Goal: Contribute content

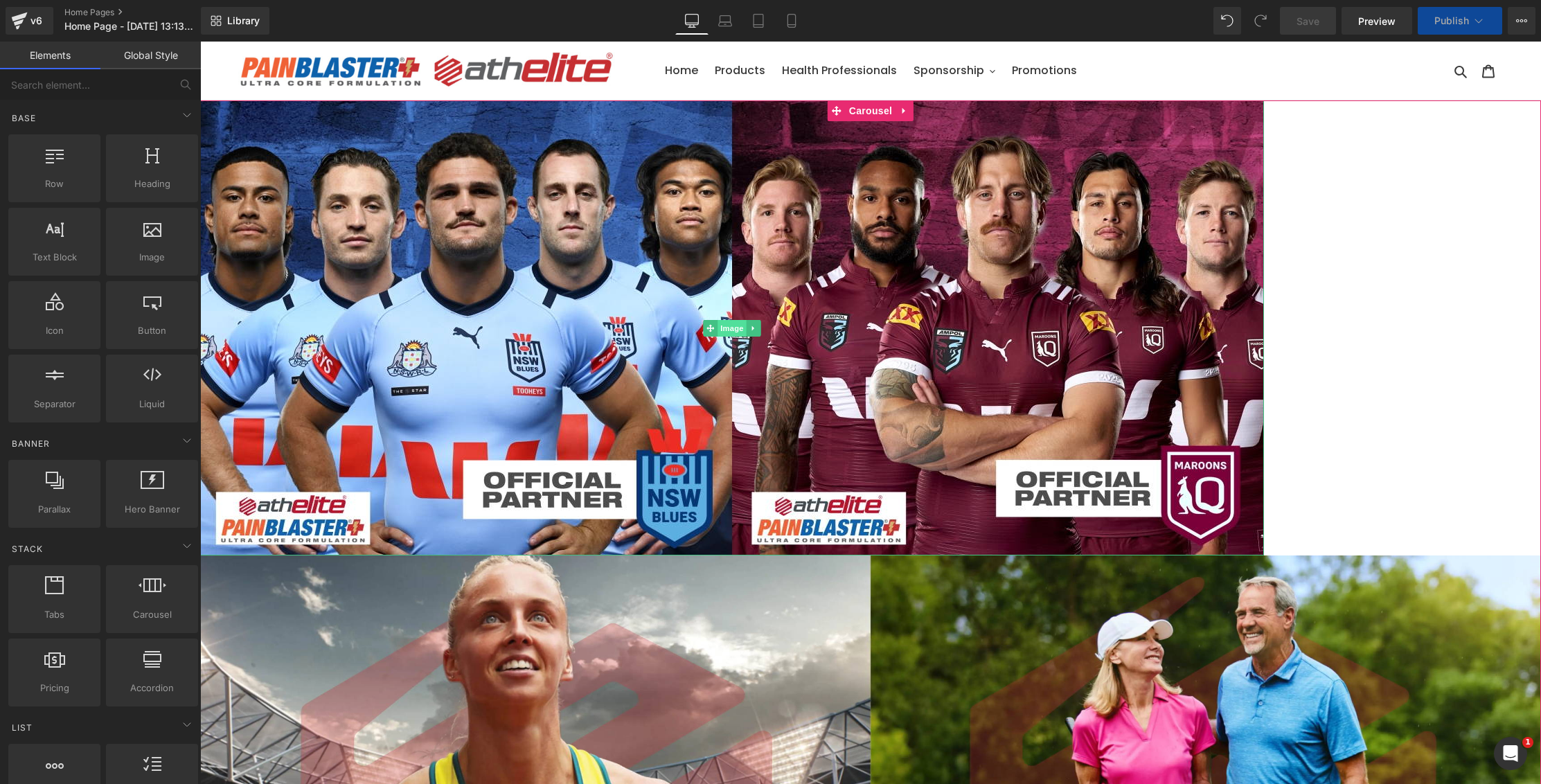
click at [734, 328] on span "Image" at bounding box center [732, 328] width 29 height 16
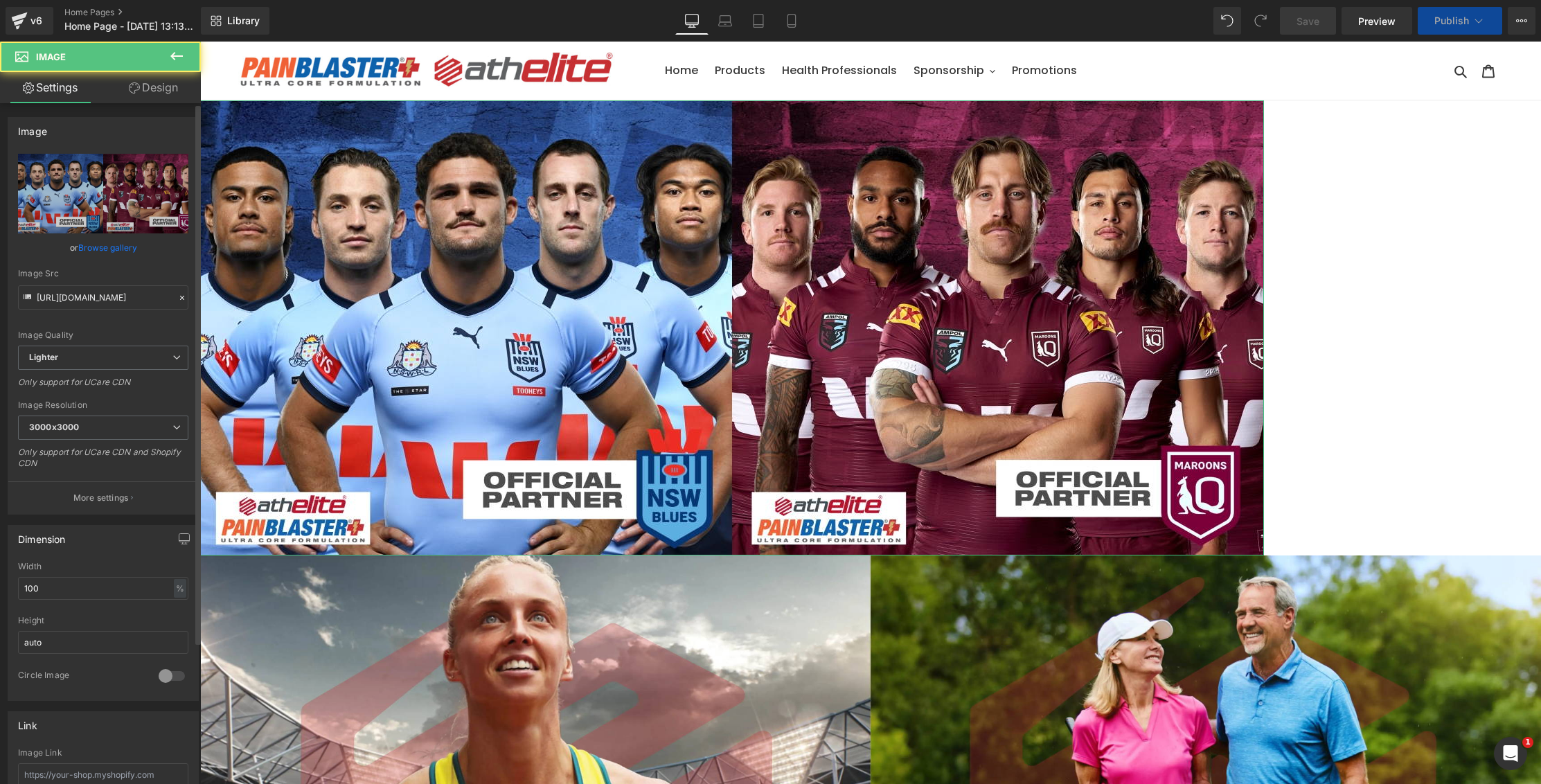
click at [100, 247] on link "Browse gallery" at bounding box center [107, 248] width 59 height 24
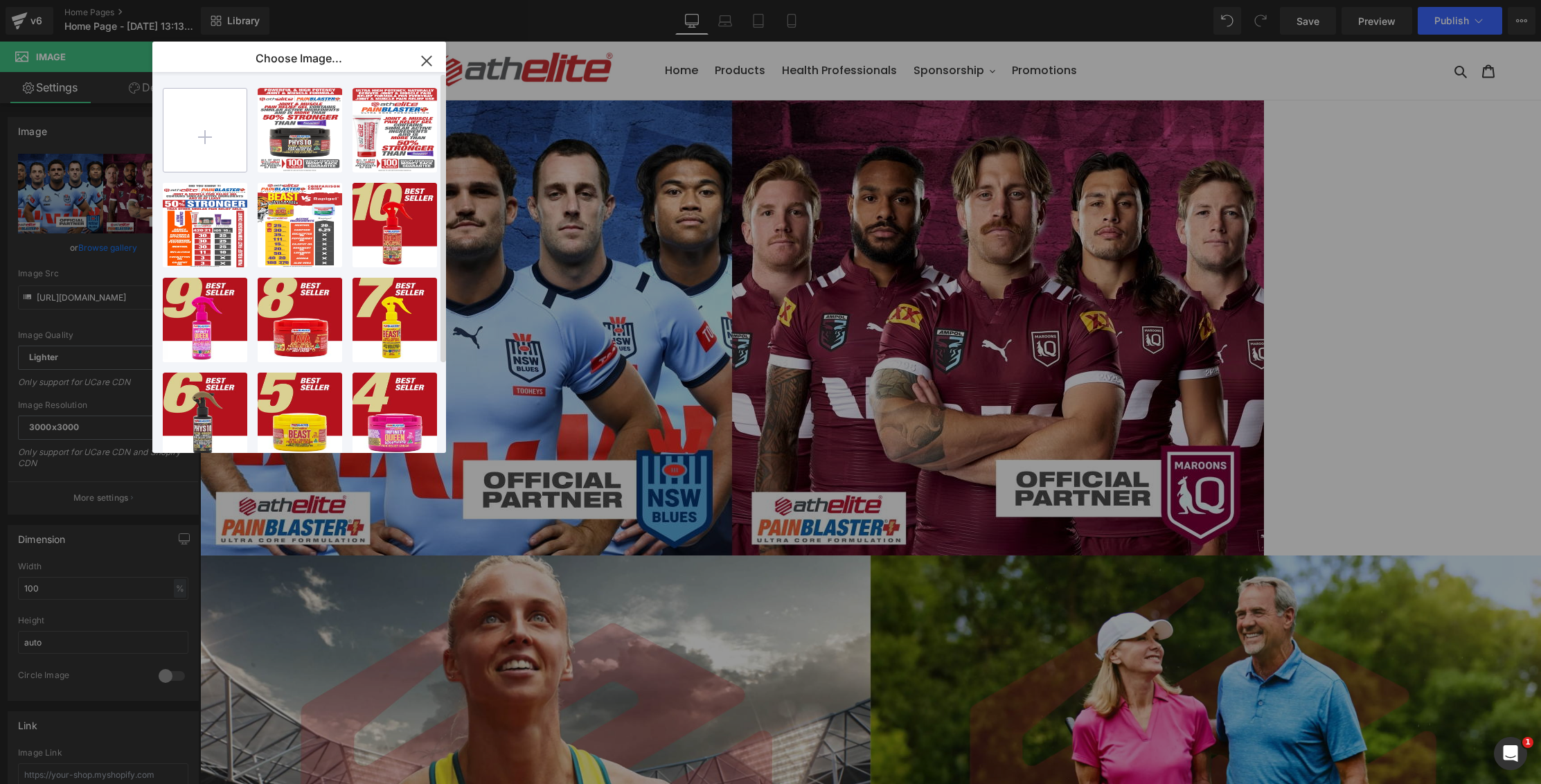
click at [0, 0] on input "file" at bounding box center [0, 0] width 0 height 0
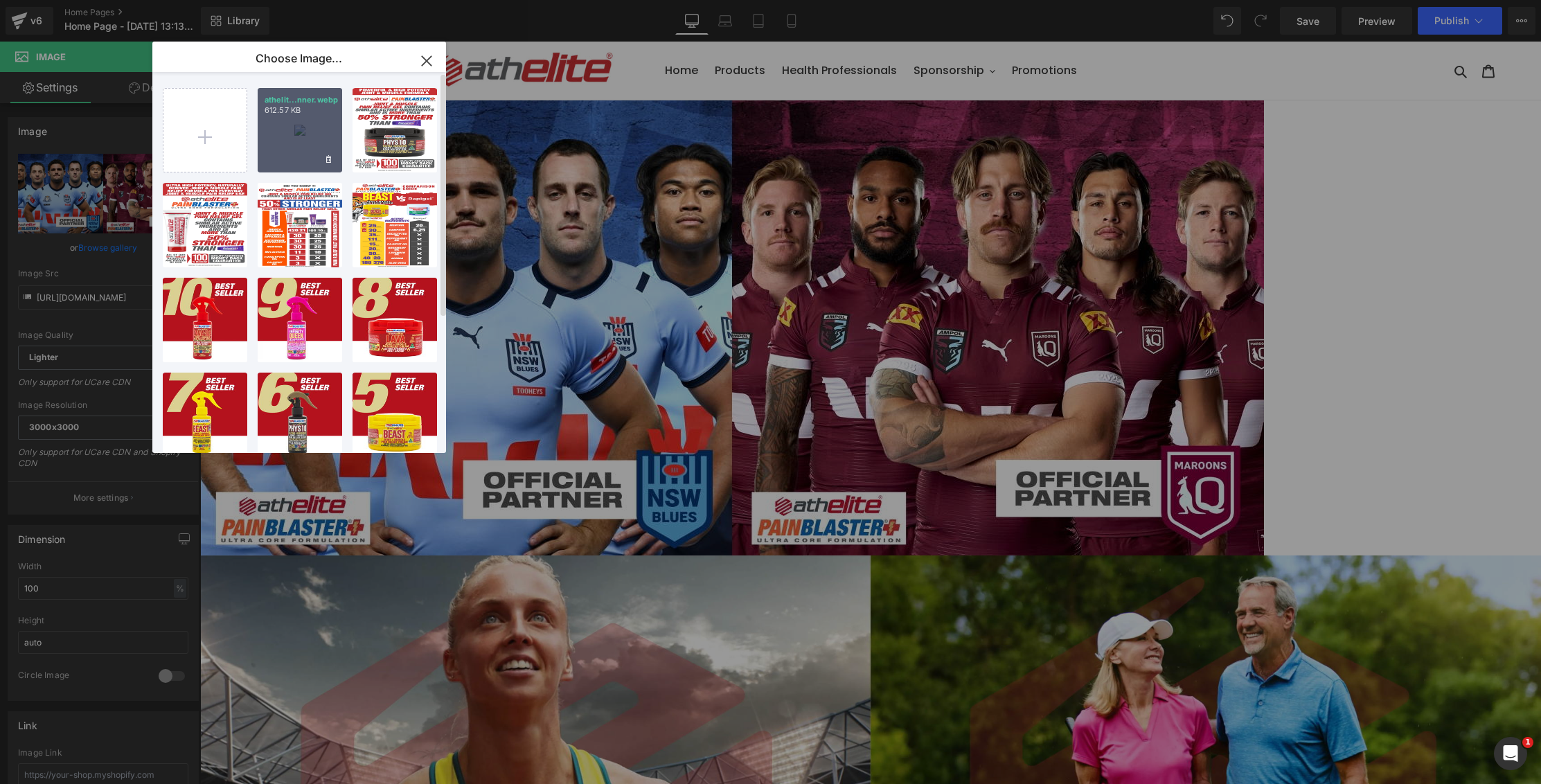
click at [0, 0] on div "athelit...nner.webp 612.57 KB" at bounding box center [0, 0] width 0 height 0
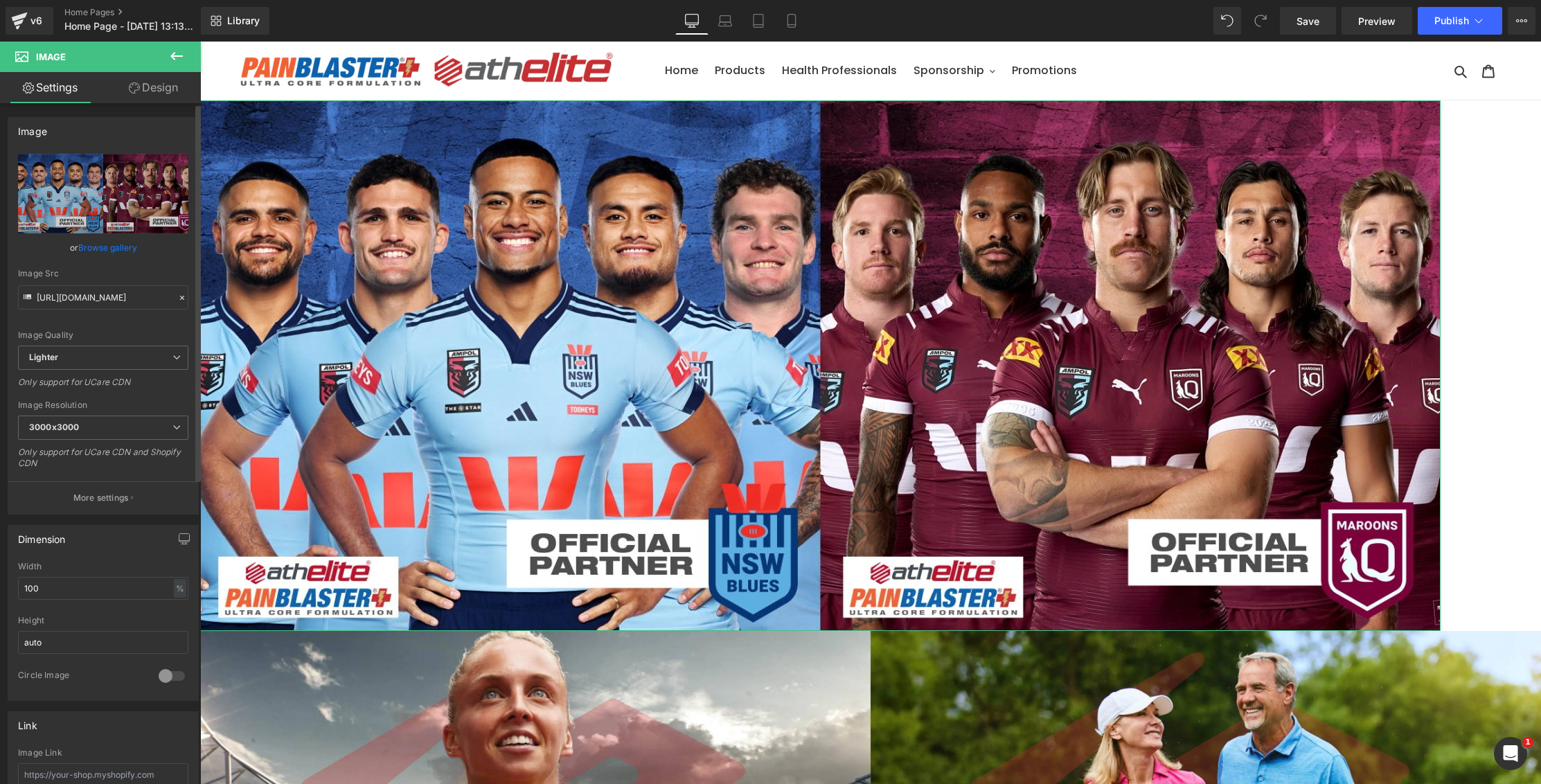
click at [104, 250] on link "Browse gallery" at bounding box center [107, 248] width 59 height 24
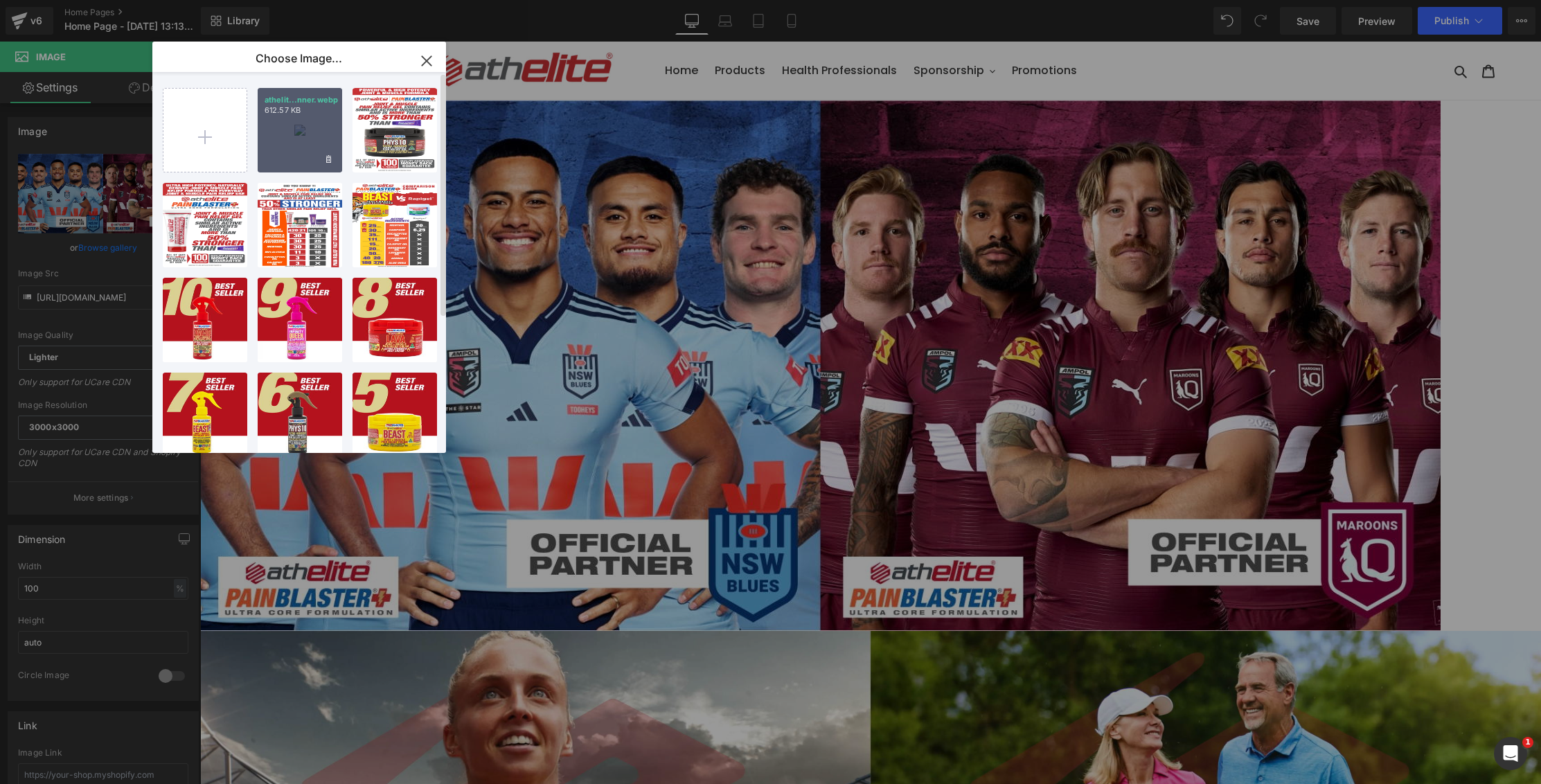
click at [0, 0] on div "athelit...nner.webp 612.57 KB" at bounding box center [0, 0] width 0 height 0
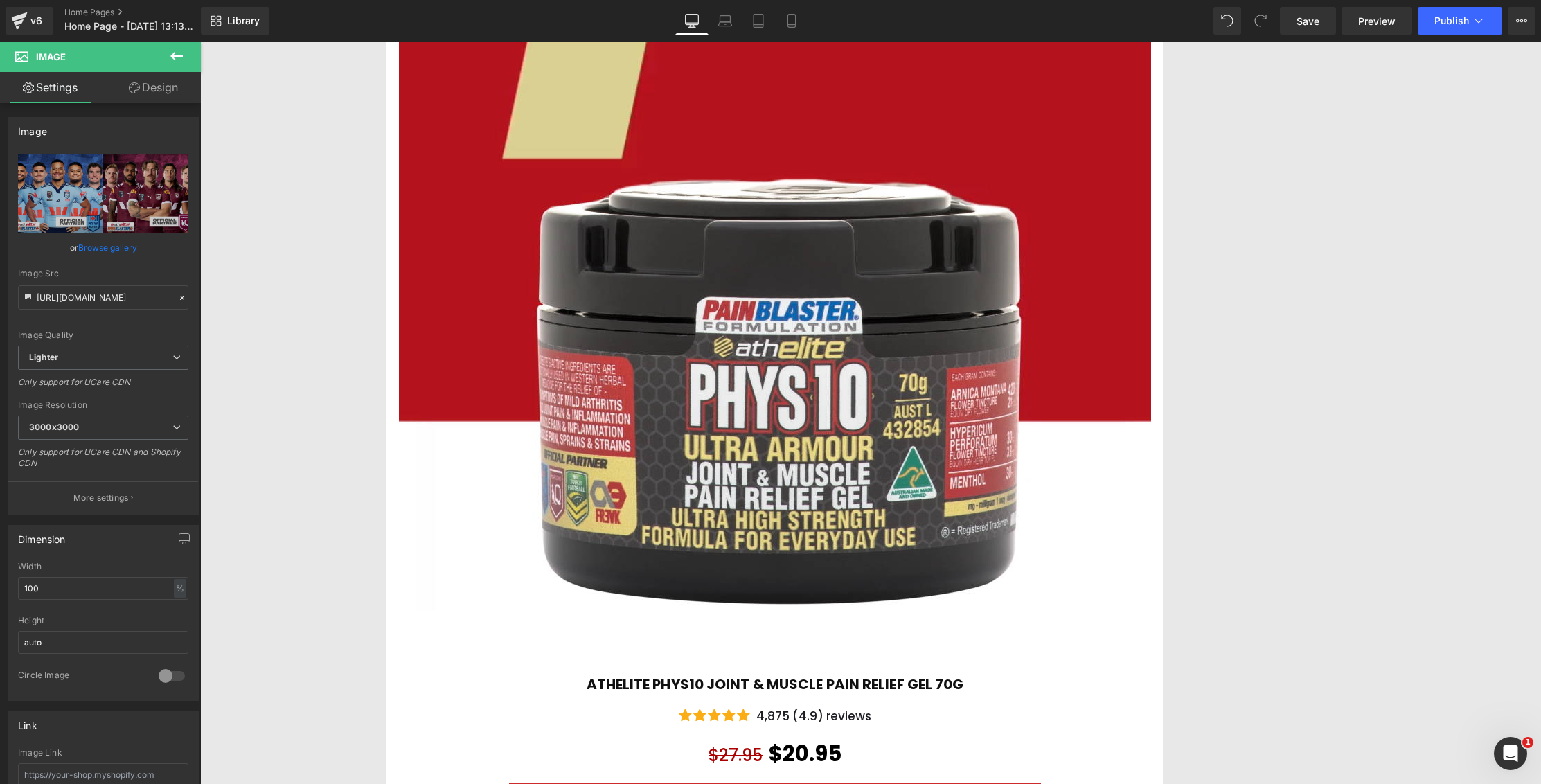
scroll to position [5533, 0]
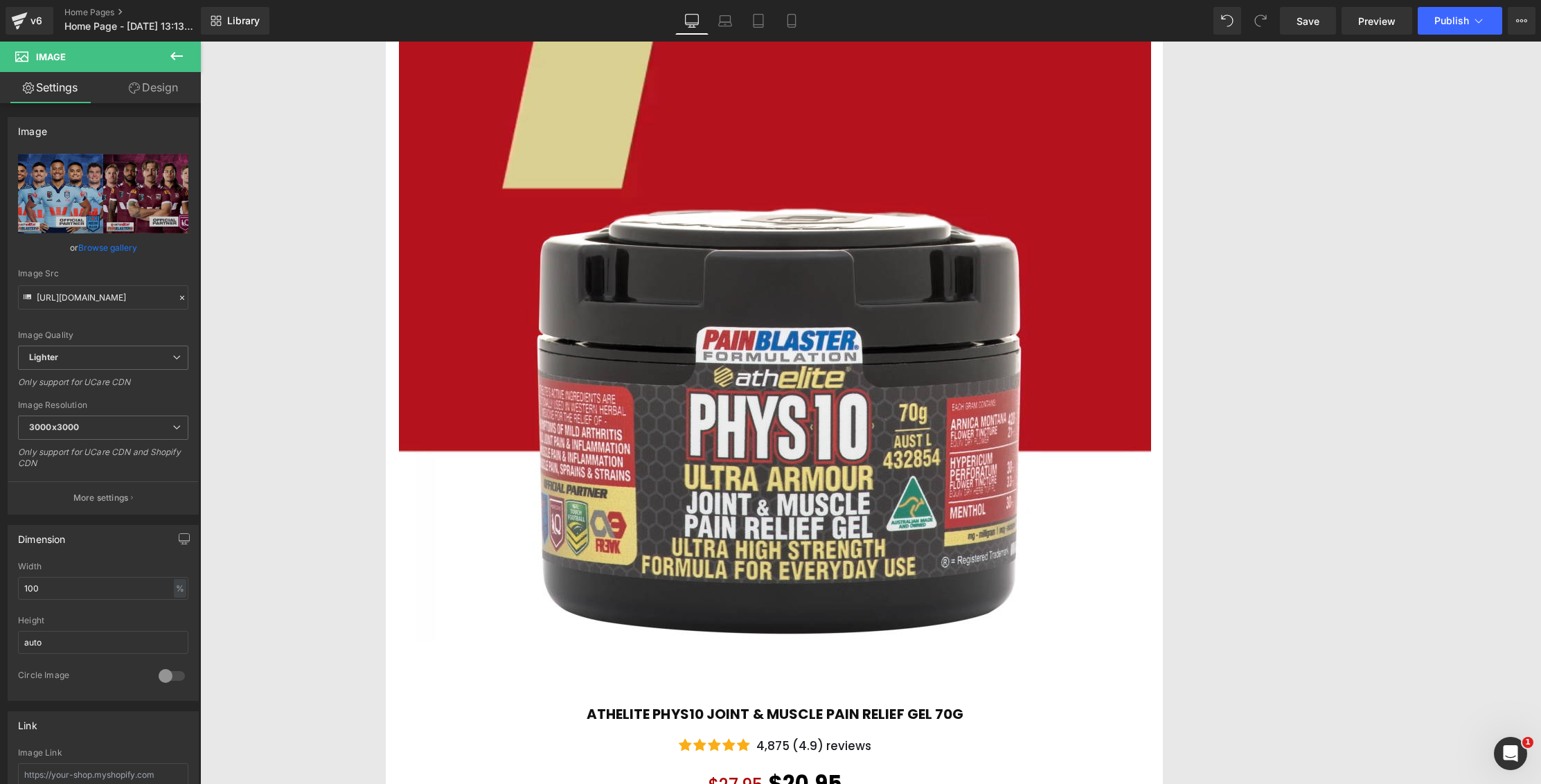
click at [761, 248] on img at bounding box center [775, 228] width 752 height 948
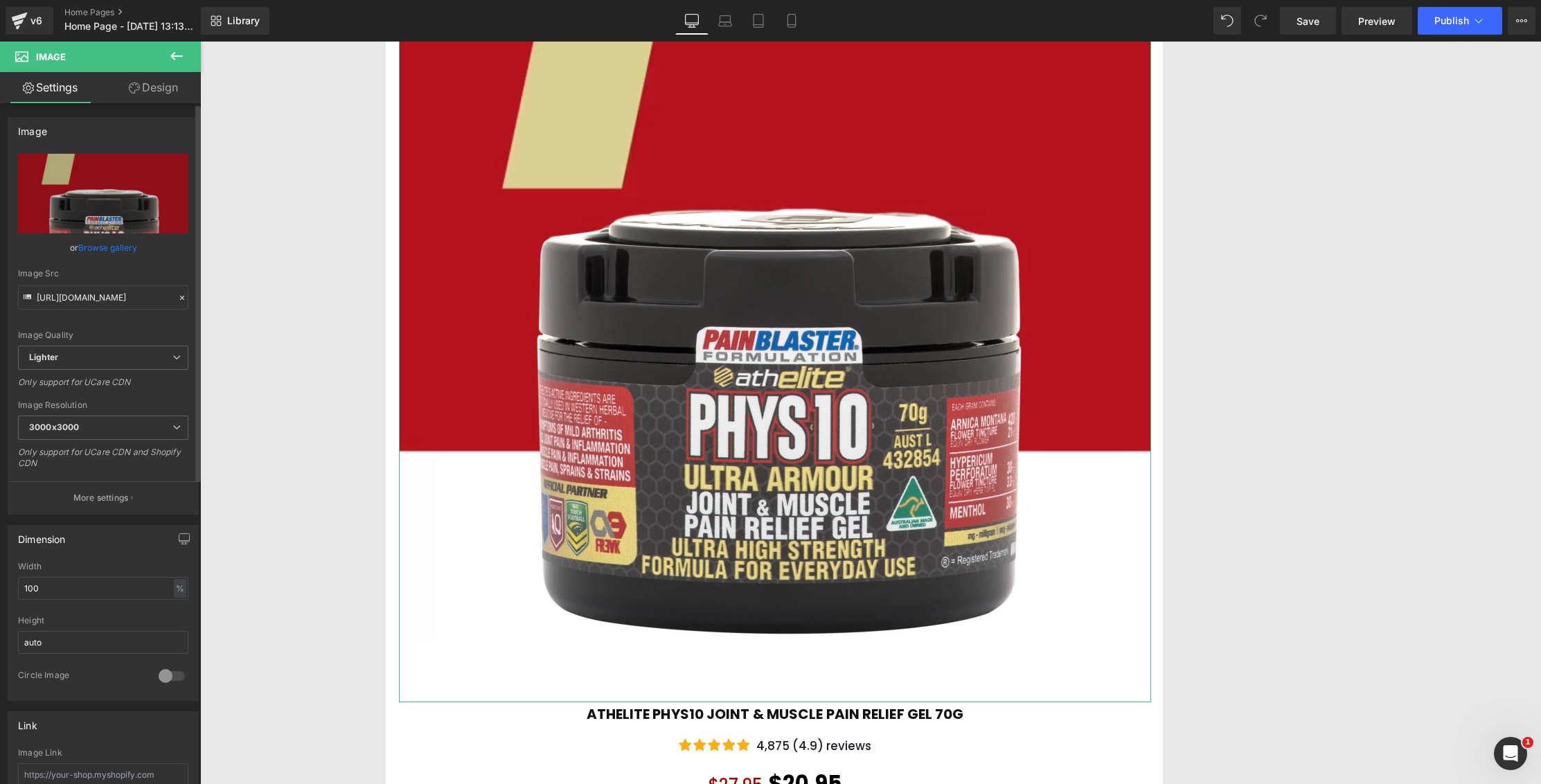
click at [129, 247] on link "Browse gallery" at bounding box center [107, 248] width 59 height 24
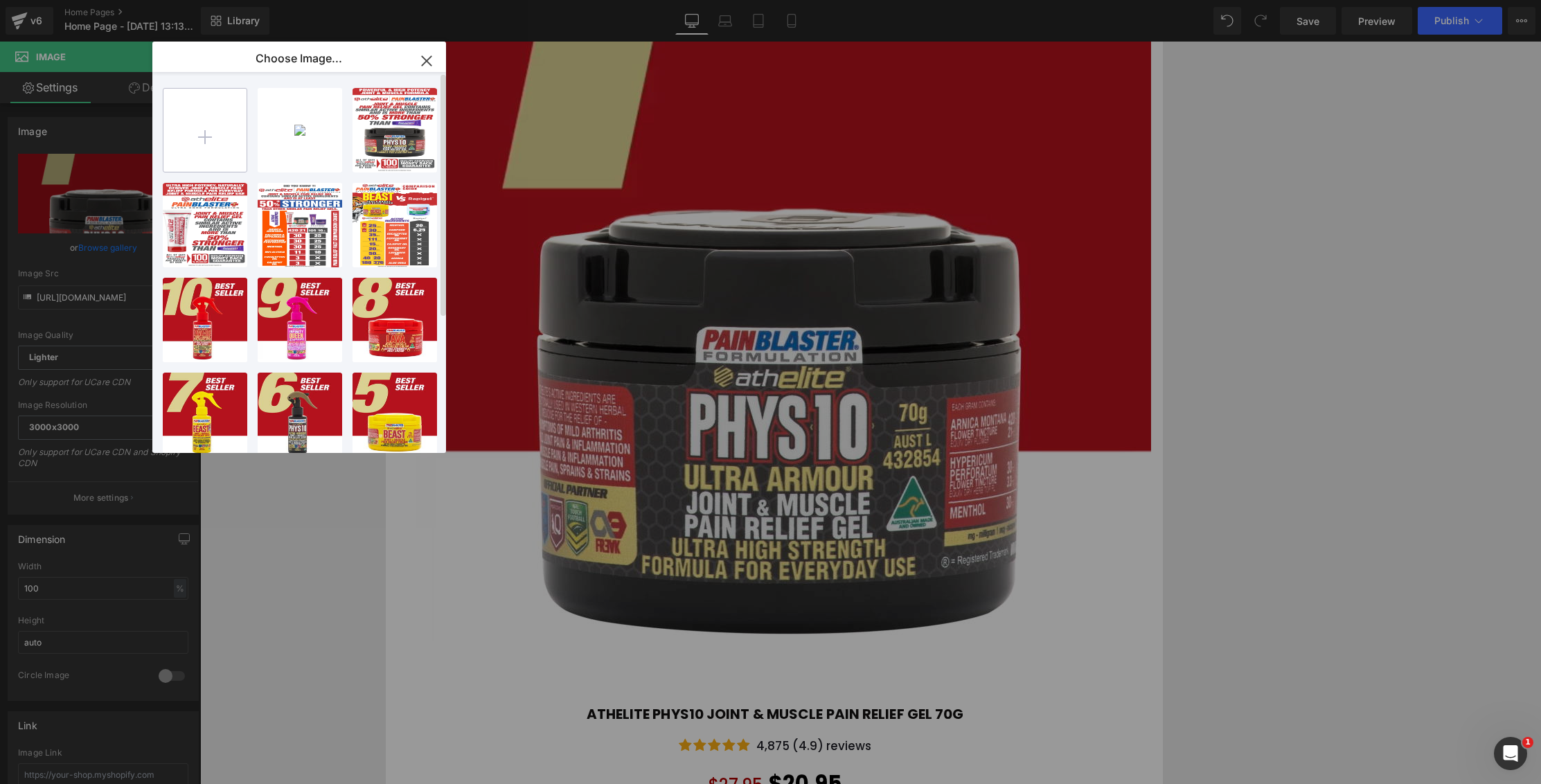
click at [0, 0] on input "file" at bounding box center [0, 0] width 0 height 0
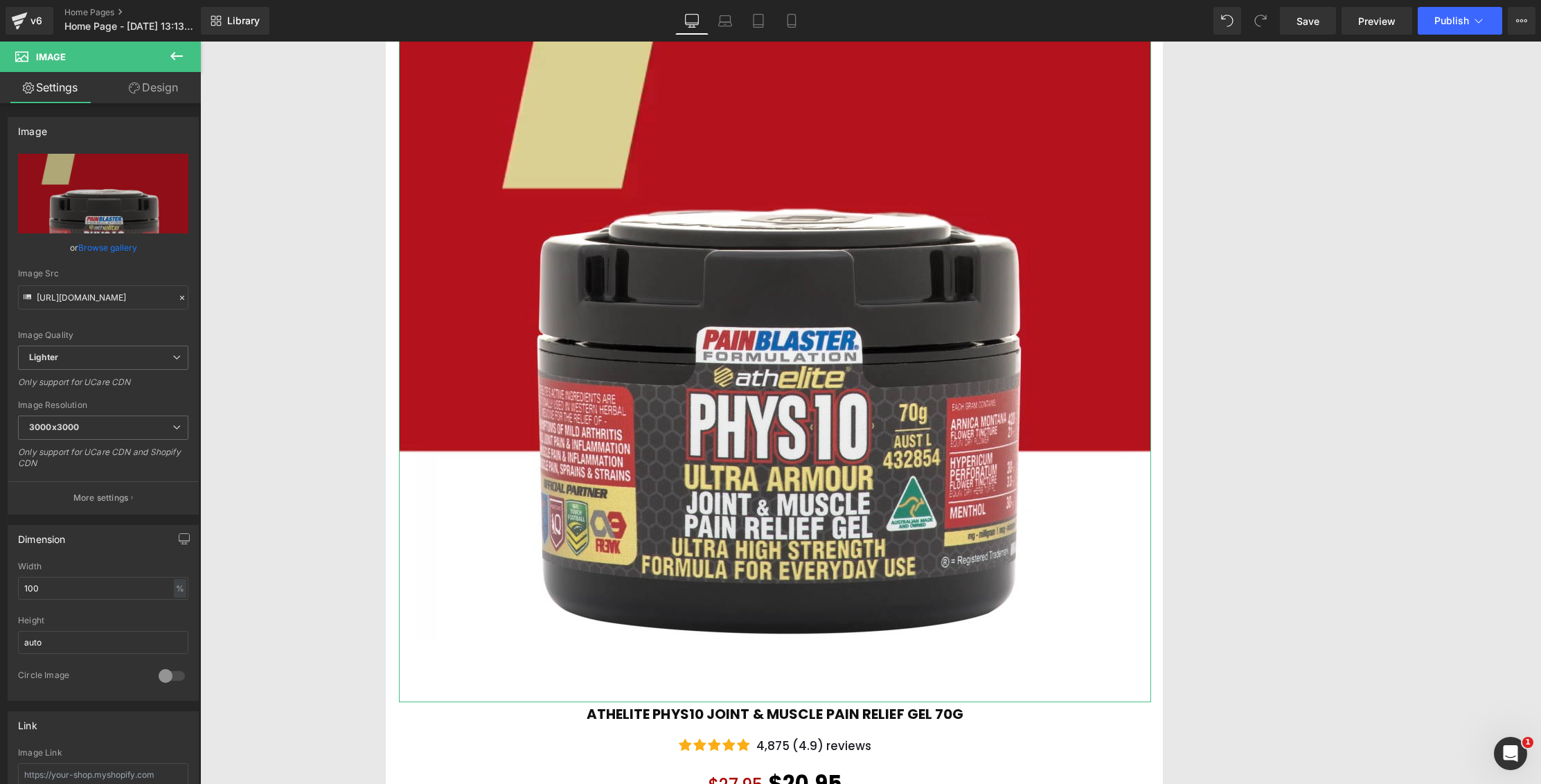
click at [116, 240] on link "Browse gallery" at bounding box center [107, 248] width 59 height 24
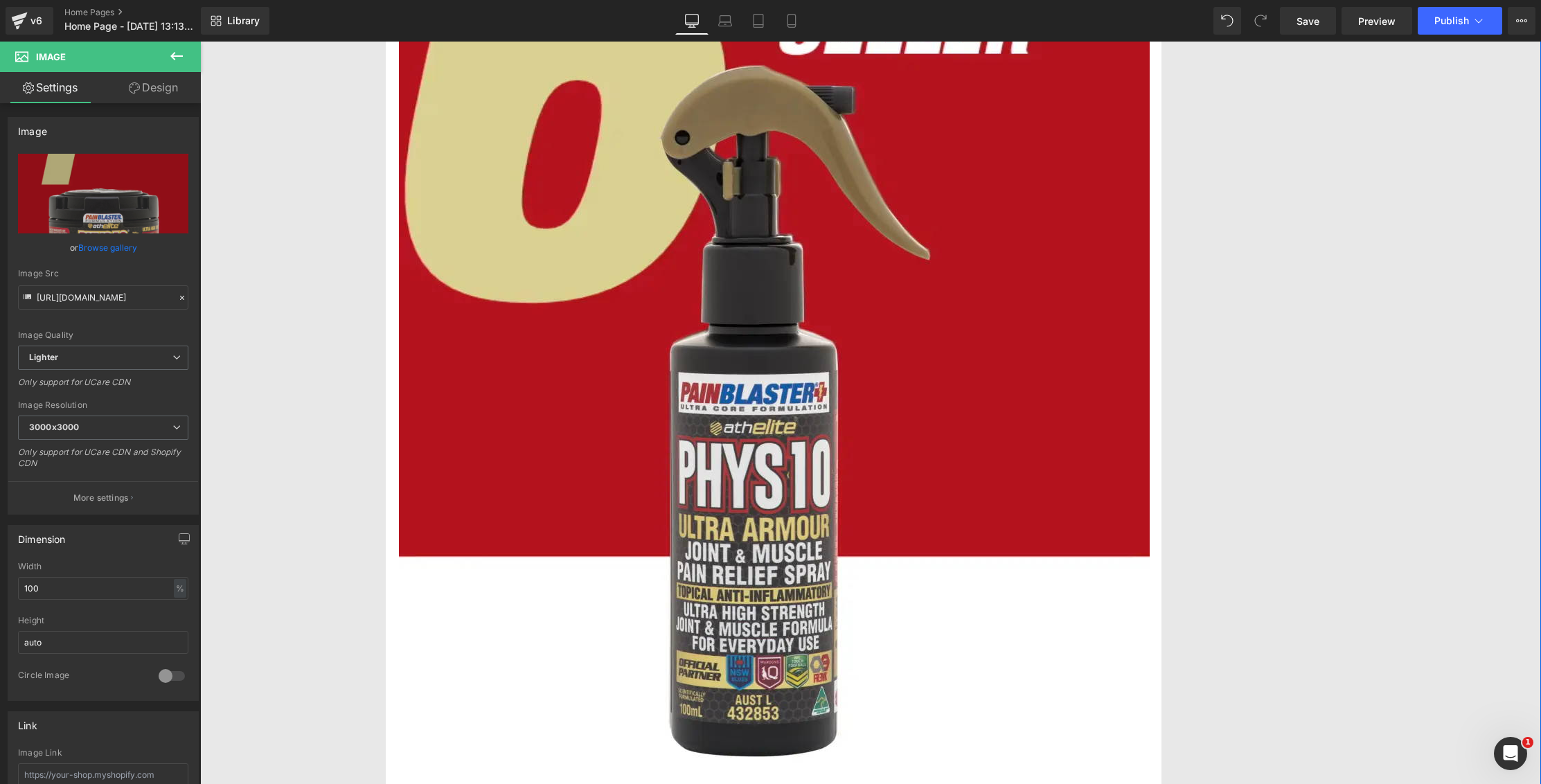
scroll to position [11744, 0]
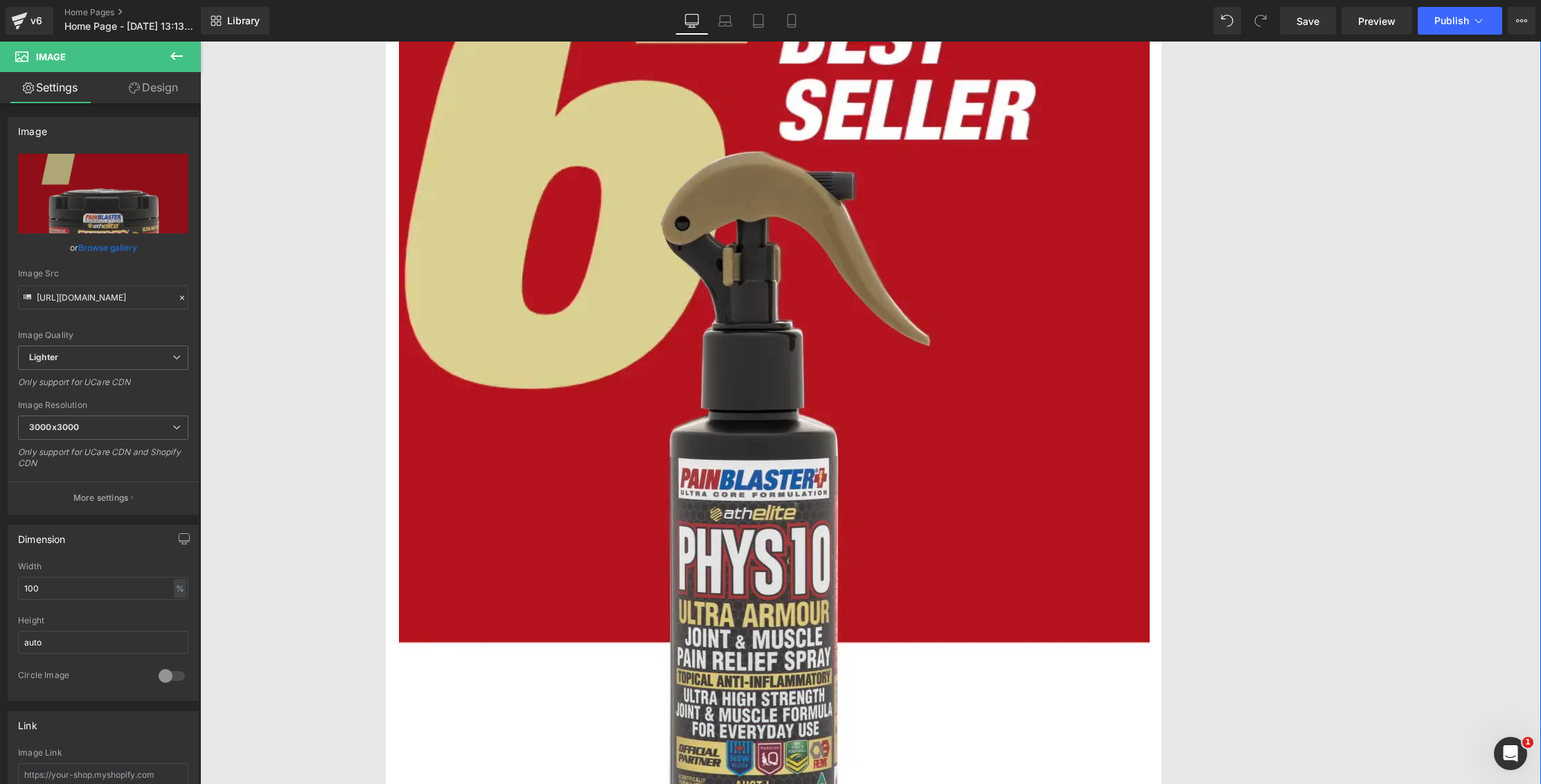
click at [799, 298] on img at bounding box center [774, 413] width 751 height 936
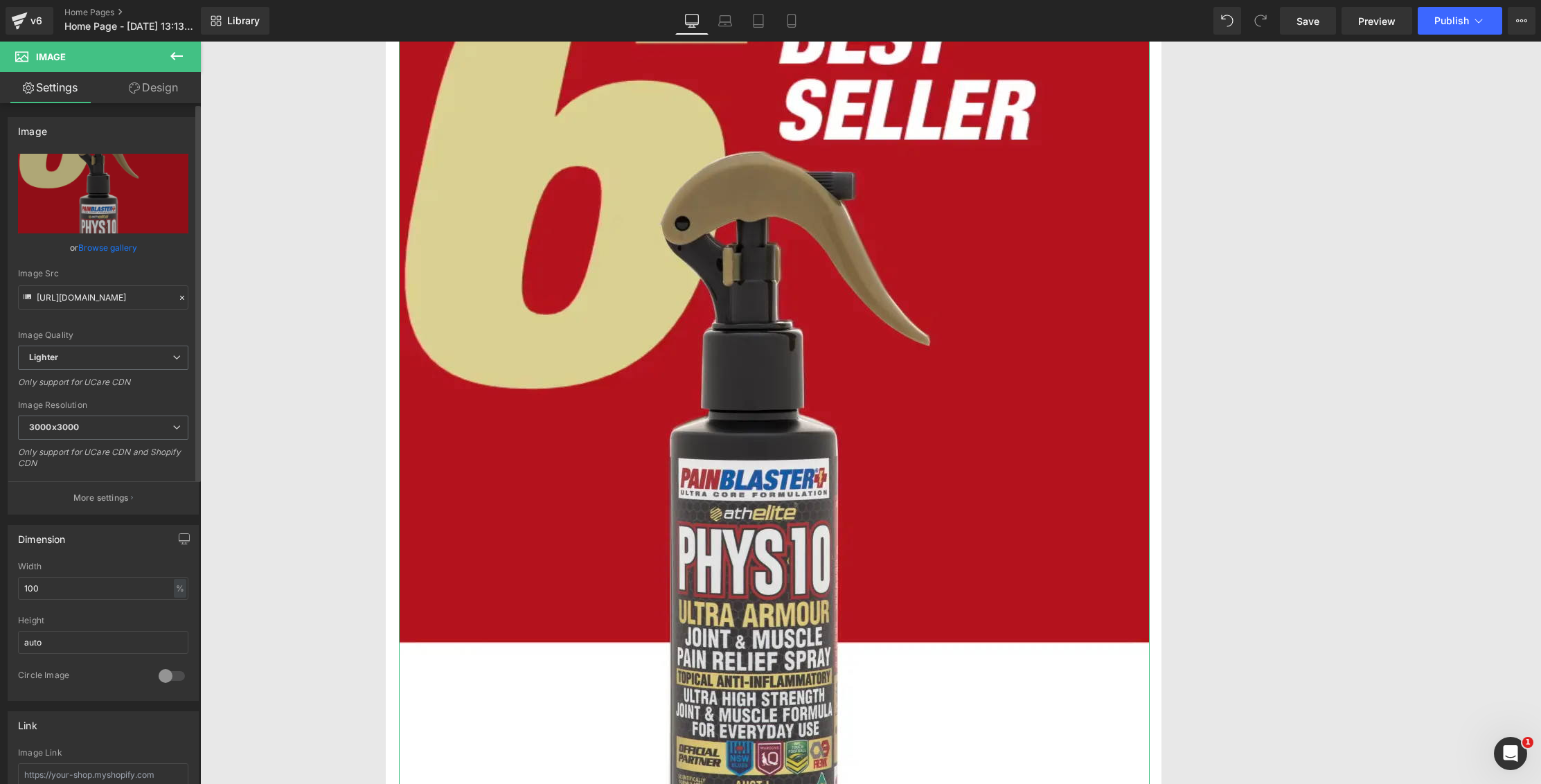
click at [111, 252] on link "Browse gallery" at bounding box center [107, 248] width 59 height 24
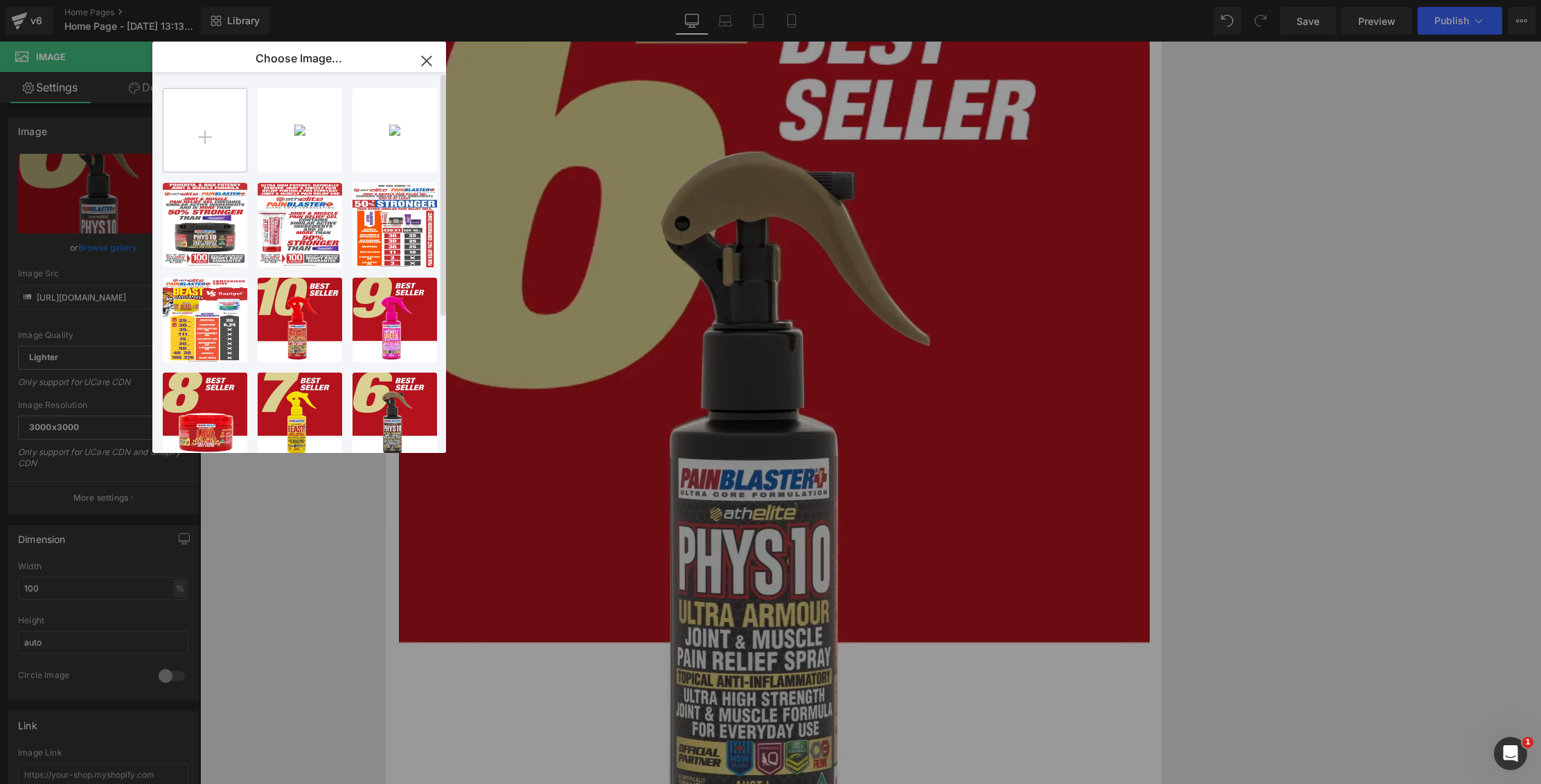
click at [0, 0] on input "file" at bounding box center [0, 0] width 0 height 0
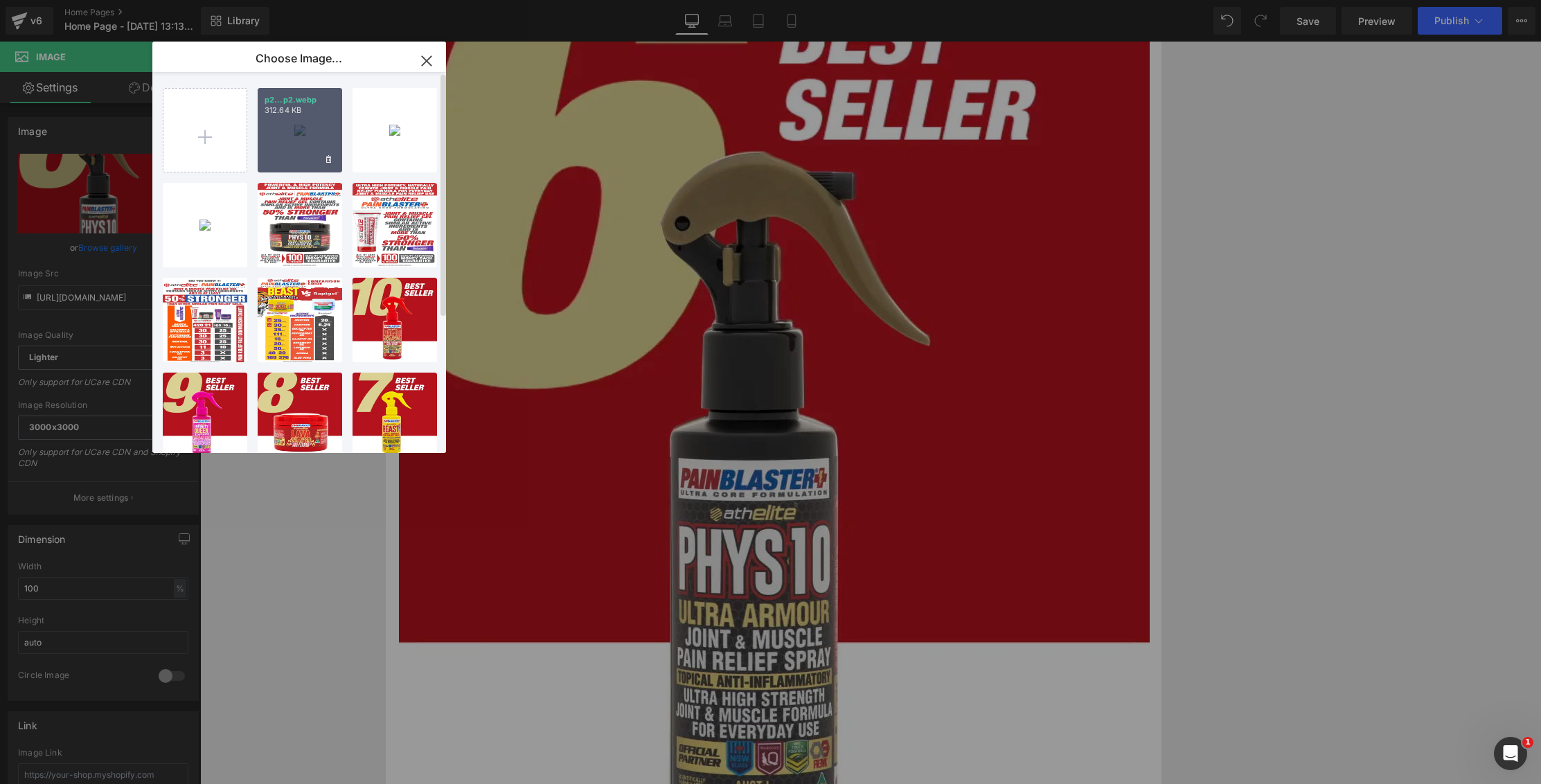
click at [280, 121] on div "p2...p2.webp 312.64 KB" at bounding box center [300, 130] width 85 height 85
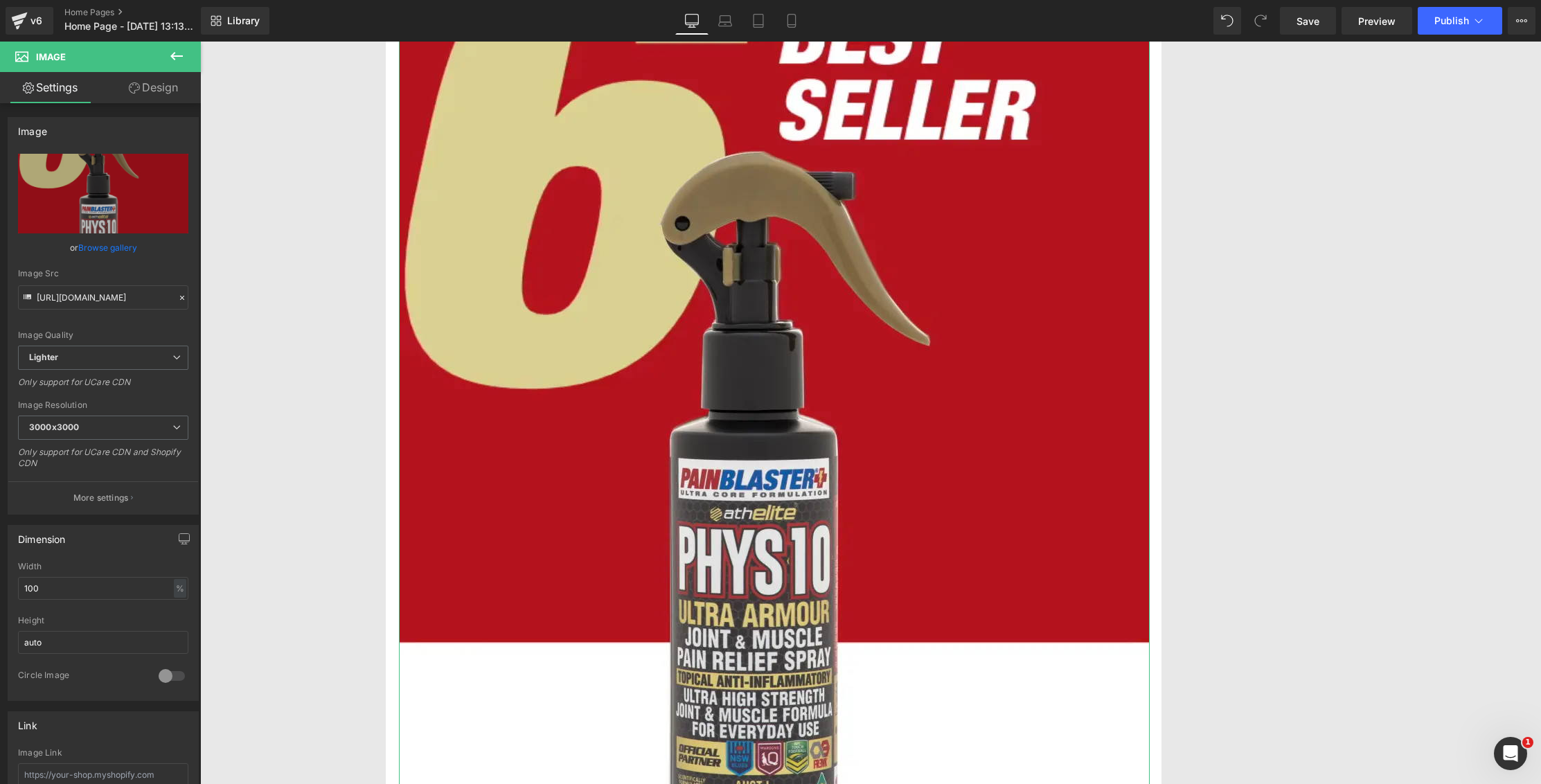
click at [94, 248] on link "Browse gallery" at bounding box center [107, 248] width 59 height 24
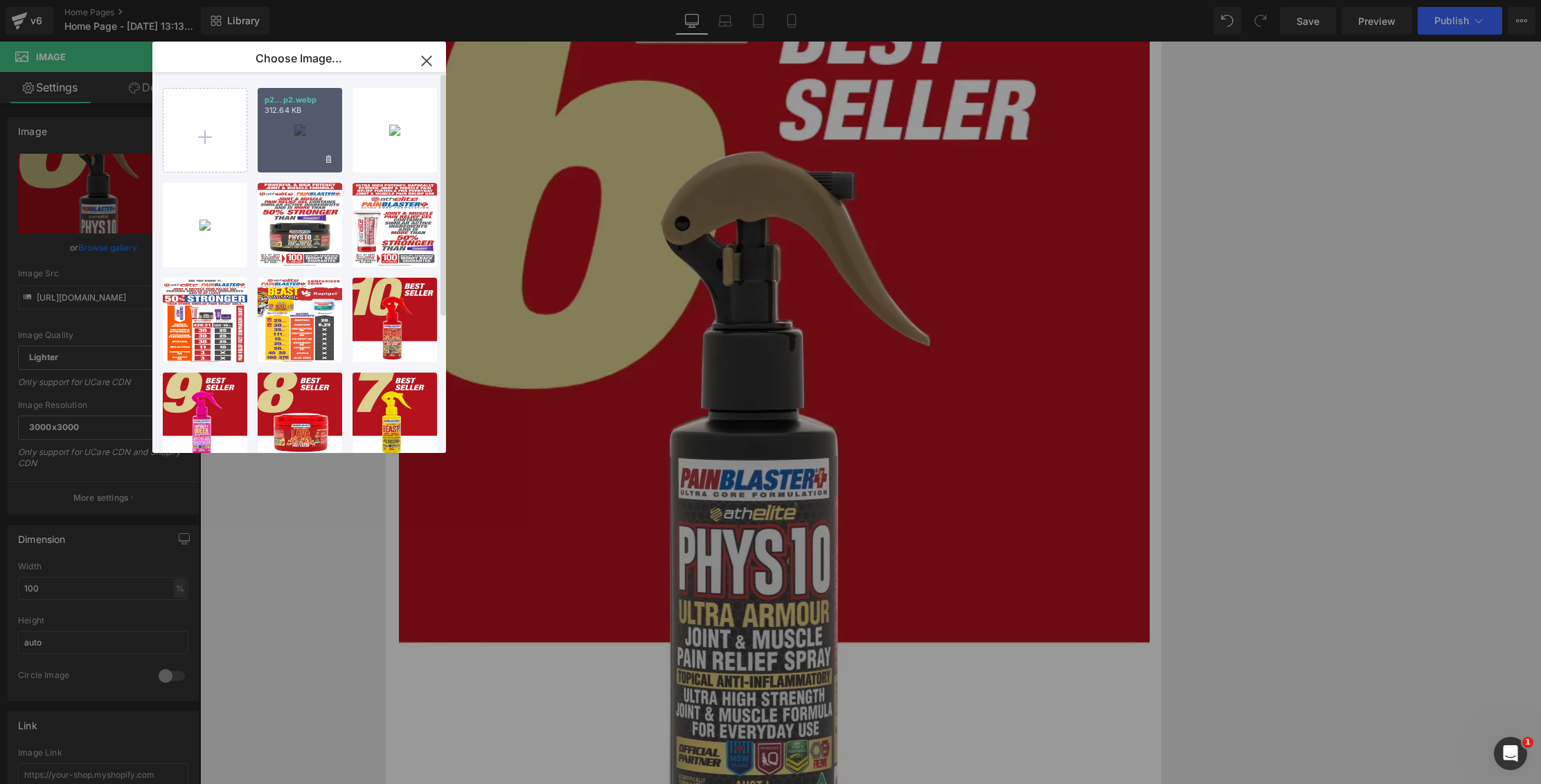
click at [288, 153] on div "p2...p2.webp 312.64 KB" at bounding box center [300, 130] width 85 height 85
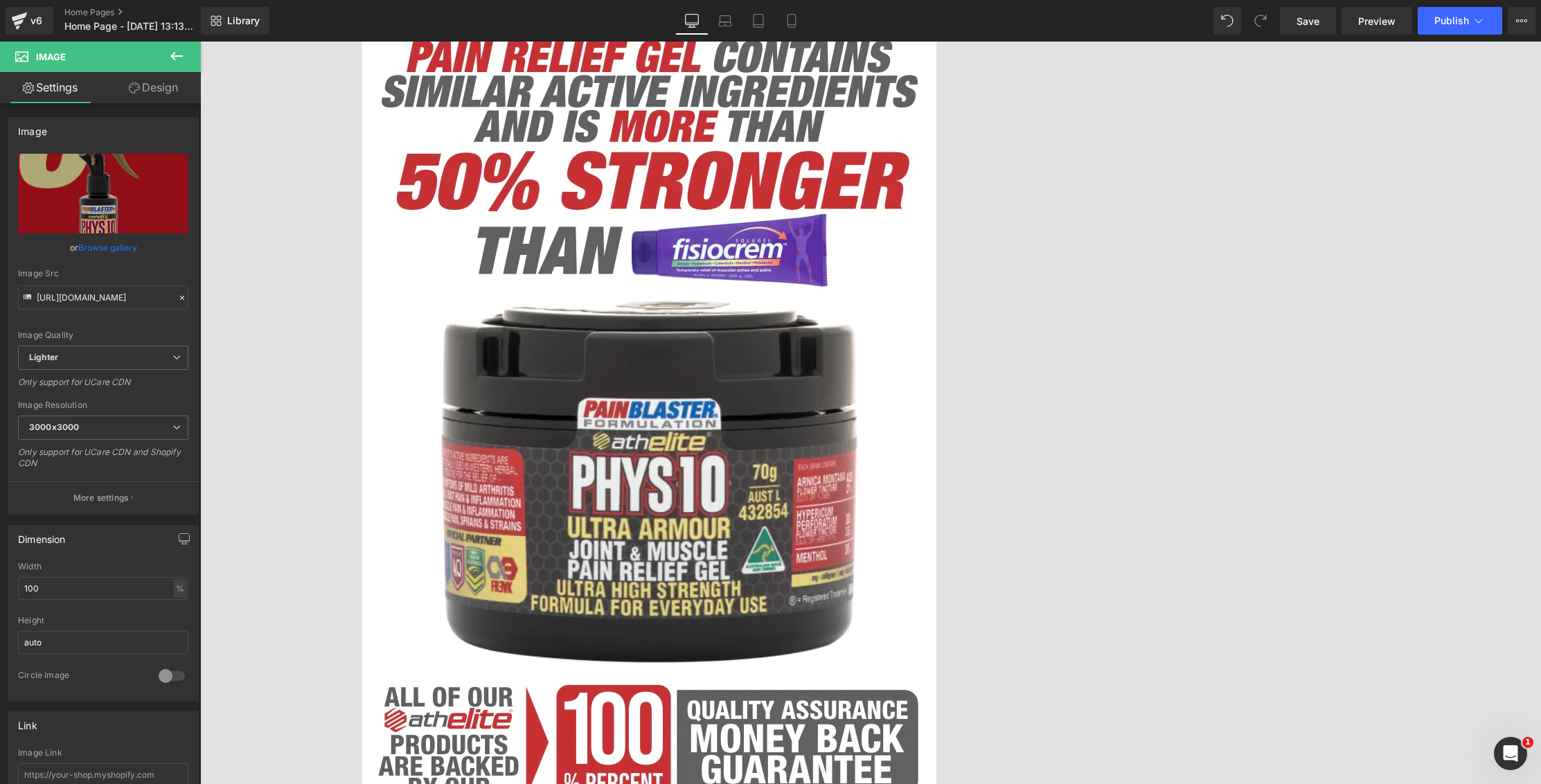
scroll to position [22066, 0]
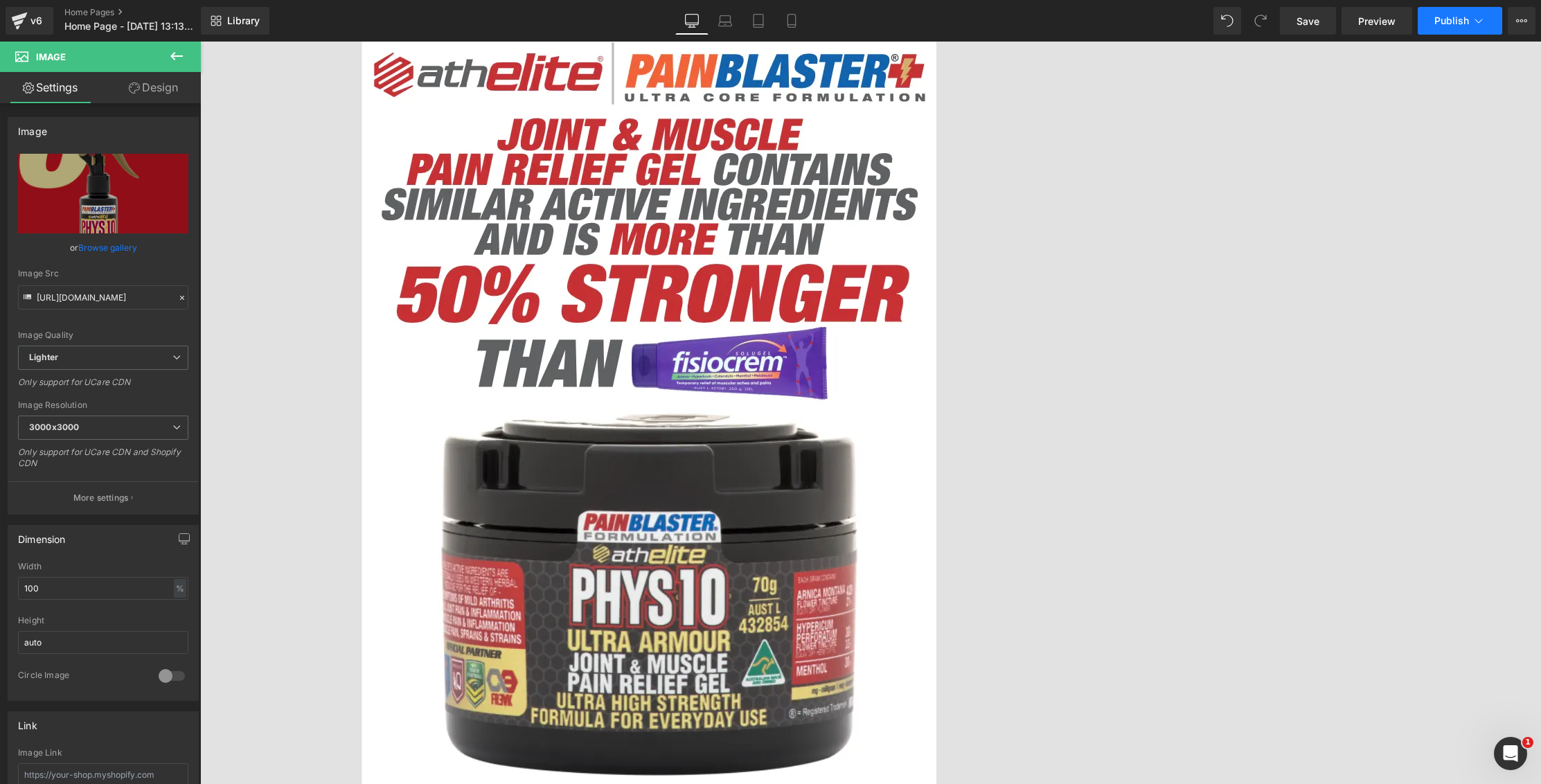
click at [1433, 25] on button "Publish" at bounding box center [1460, 21] width 85 height 28
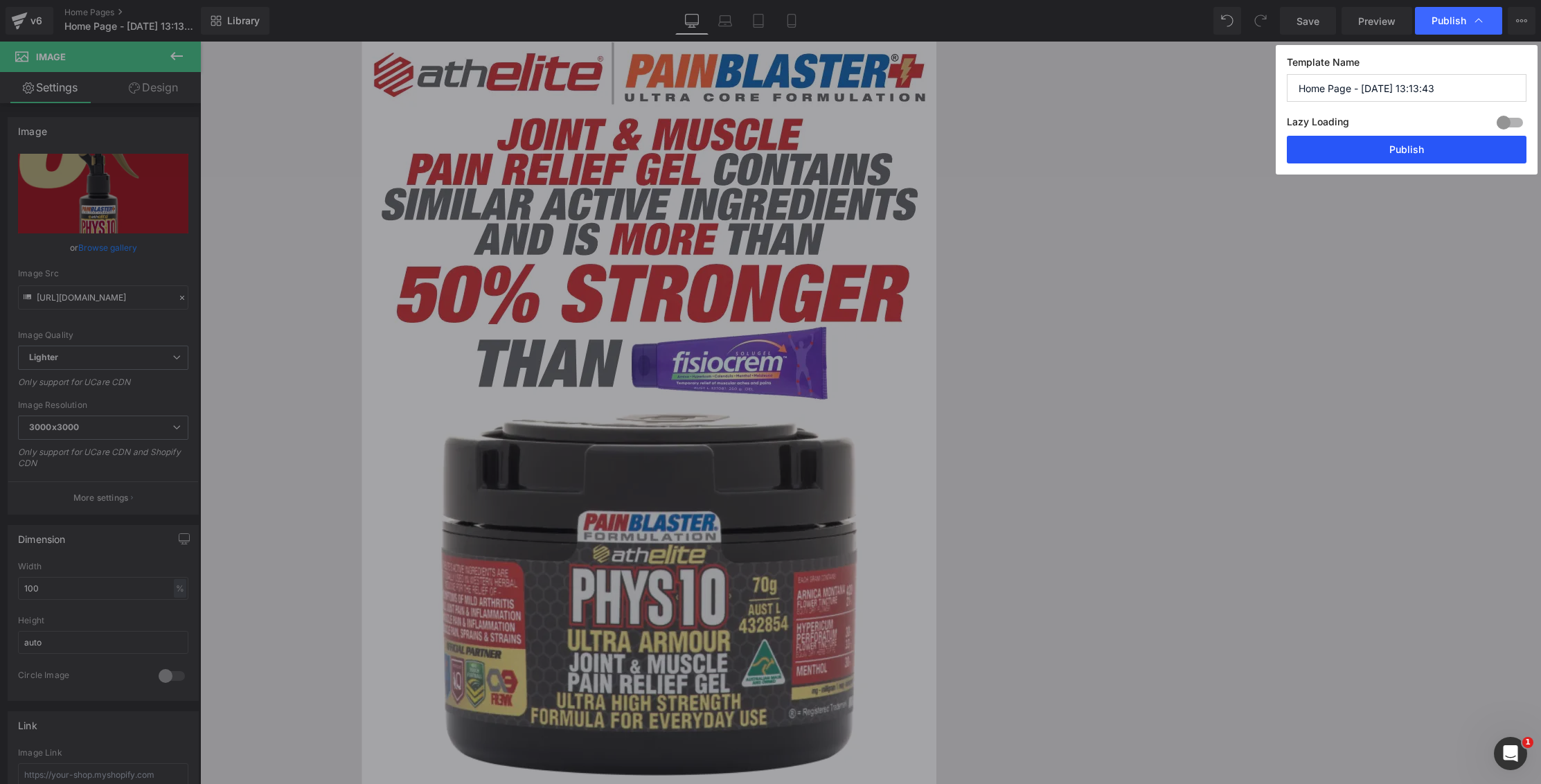
click at [1430, 151] on button "Publish" at bounding box center [1407, 149] width 240 height 28
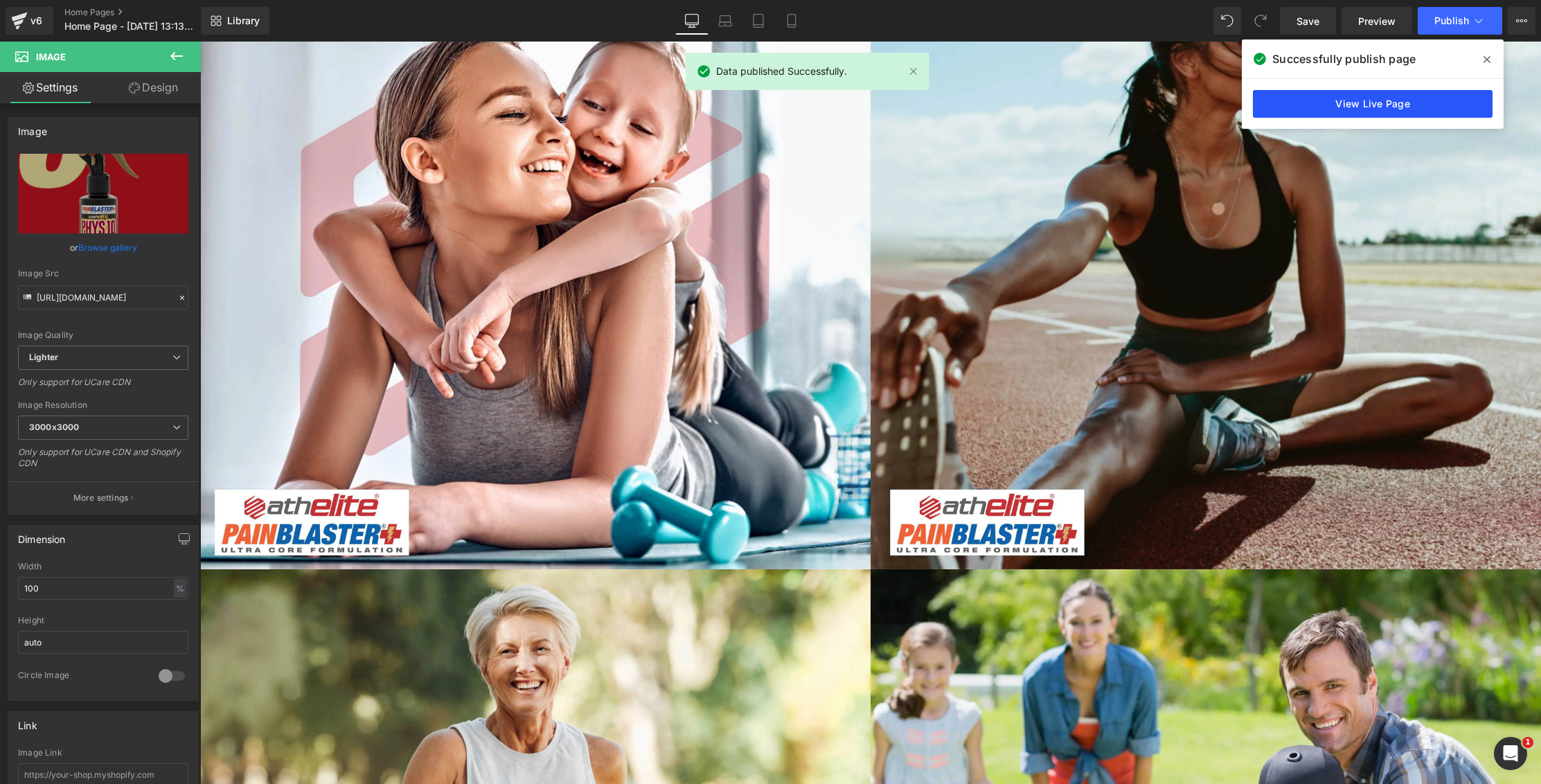
scroll to position [1751, 0]
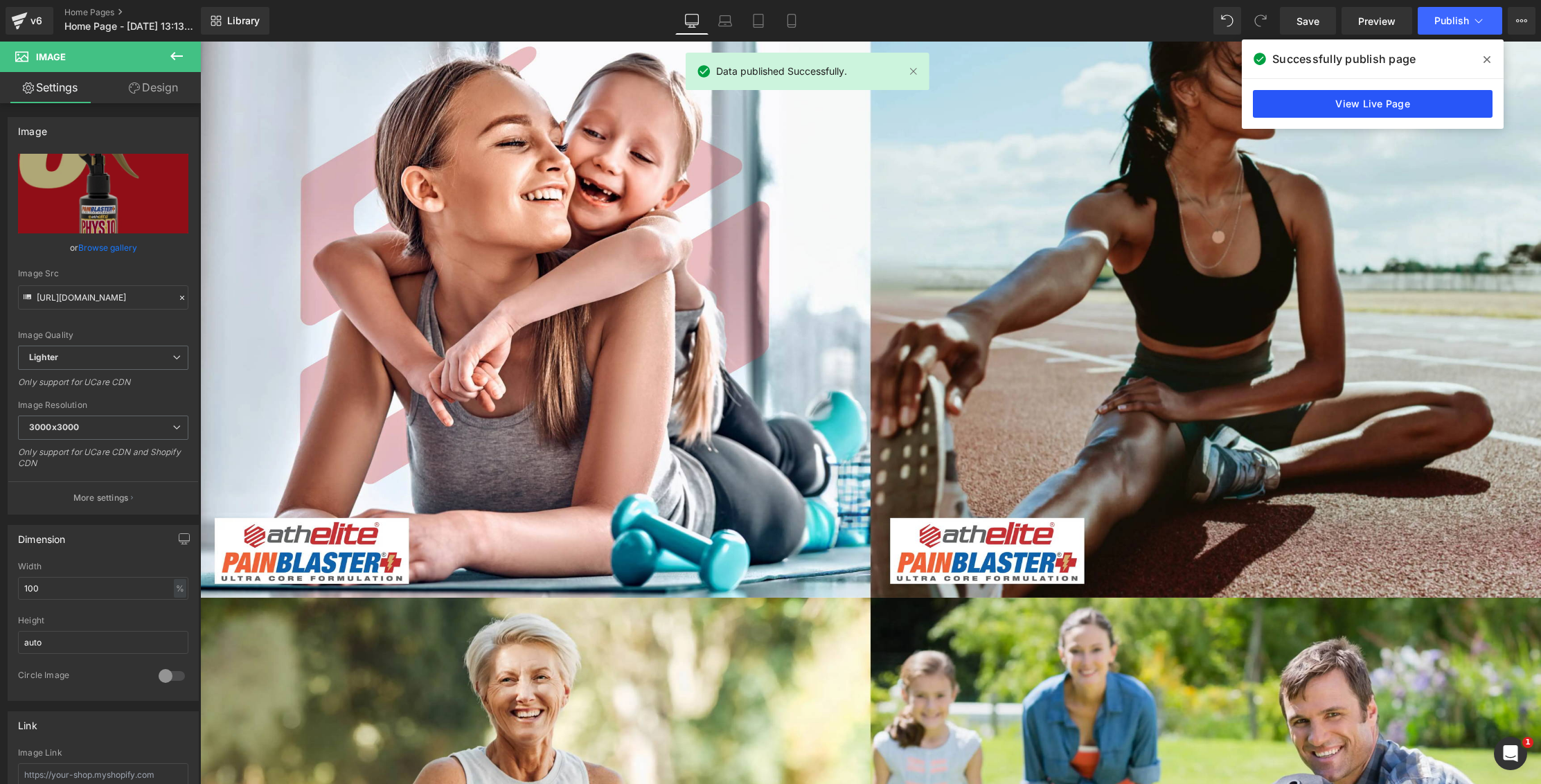
click at [1426, 100] on link "View Live Page" at bounding box center [1372, 104] width 240 height 28
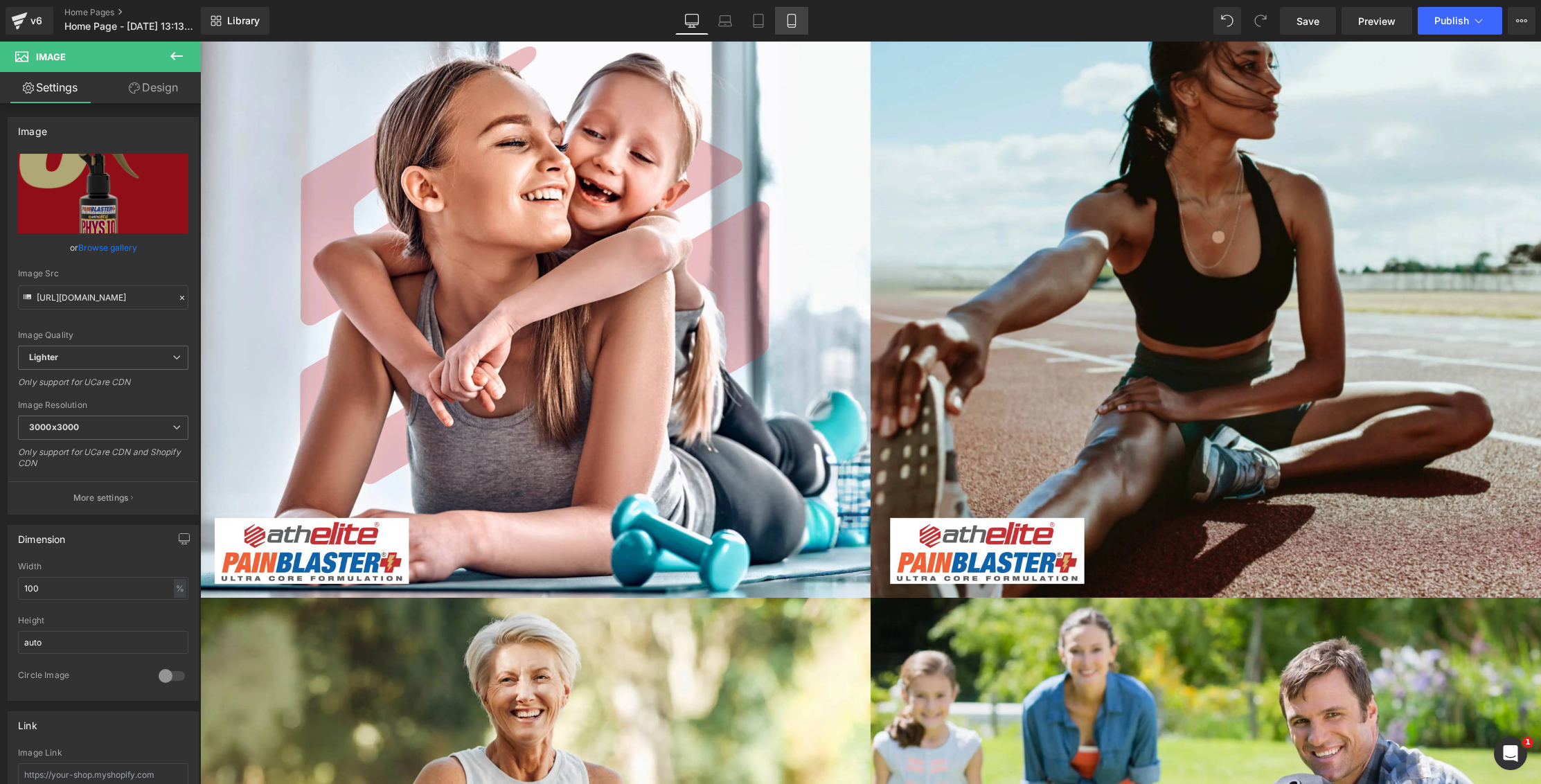
click at [780, 21] on link "Mobile" at bounding box center [791, 21] width 33 height 28
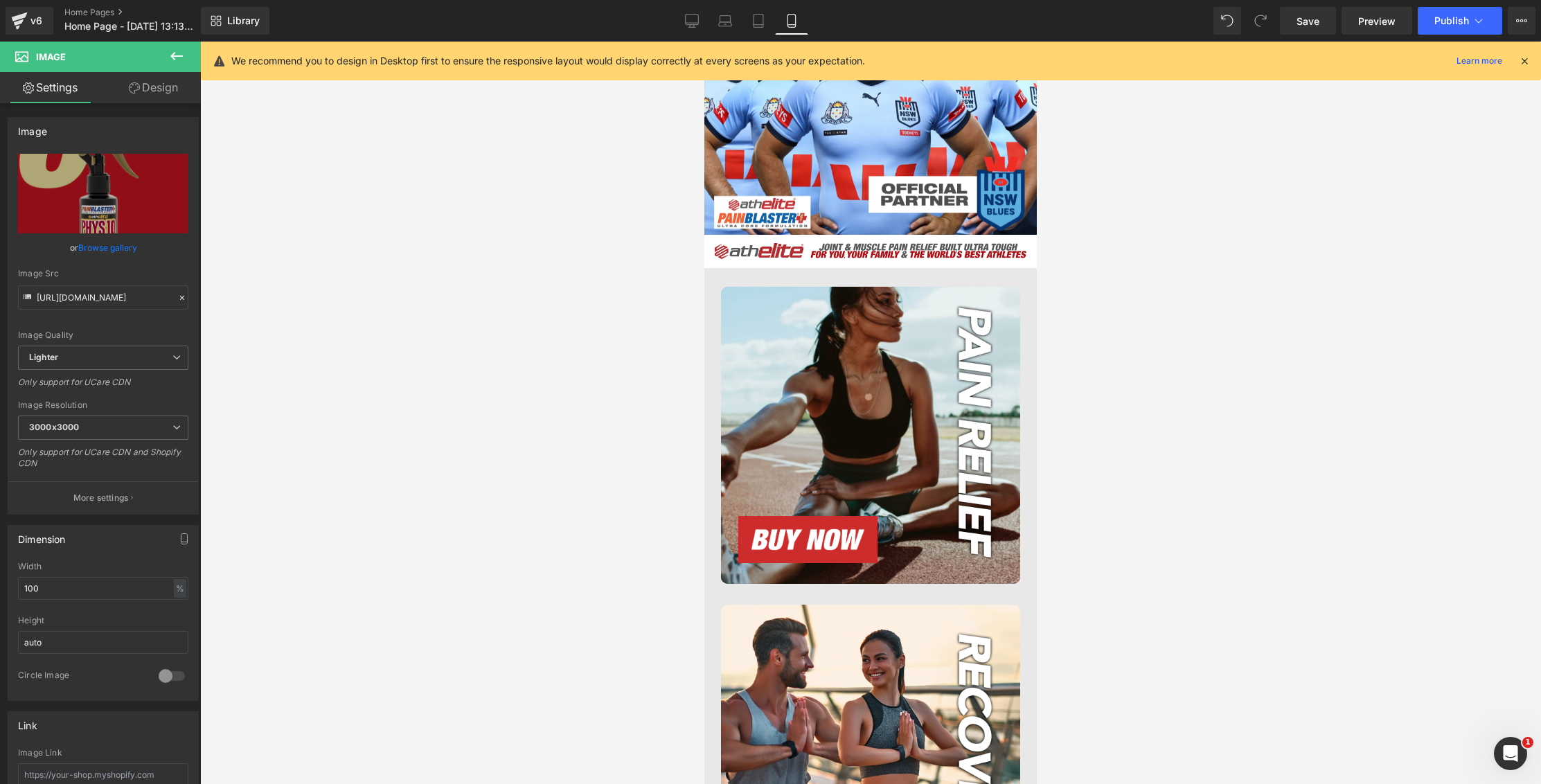
scroll to position [0, 0]
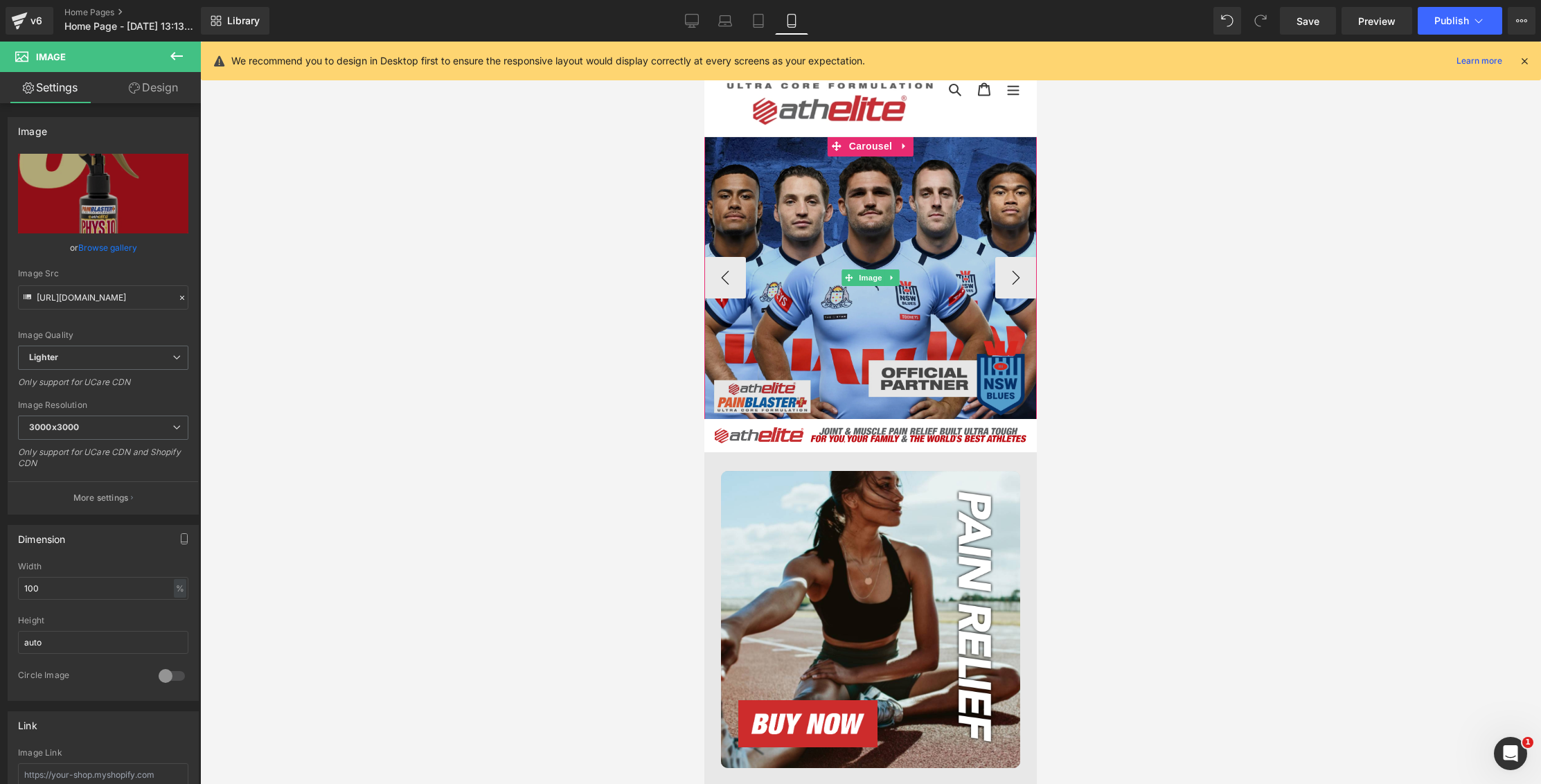
click at [822, 223] on img at bounding box center [870, 277] width 332 height 284
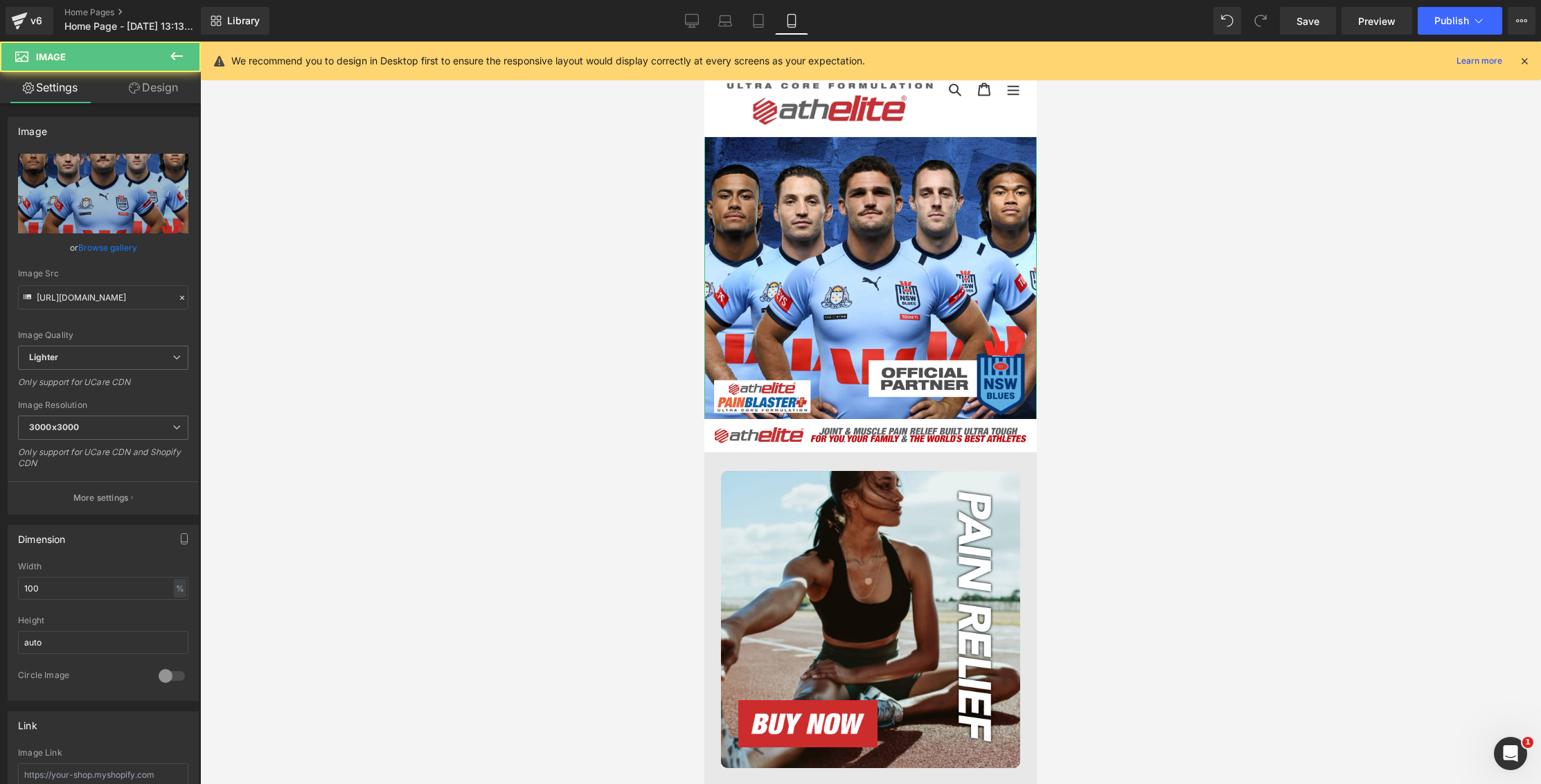
click at [122, 241] on link "Browse gallery" at bounding box center [107, 248] width 59 height 24
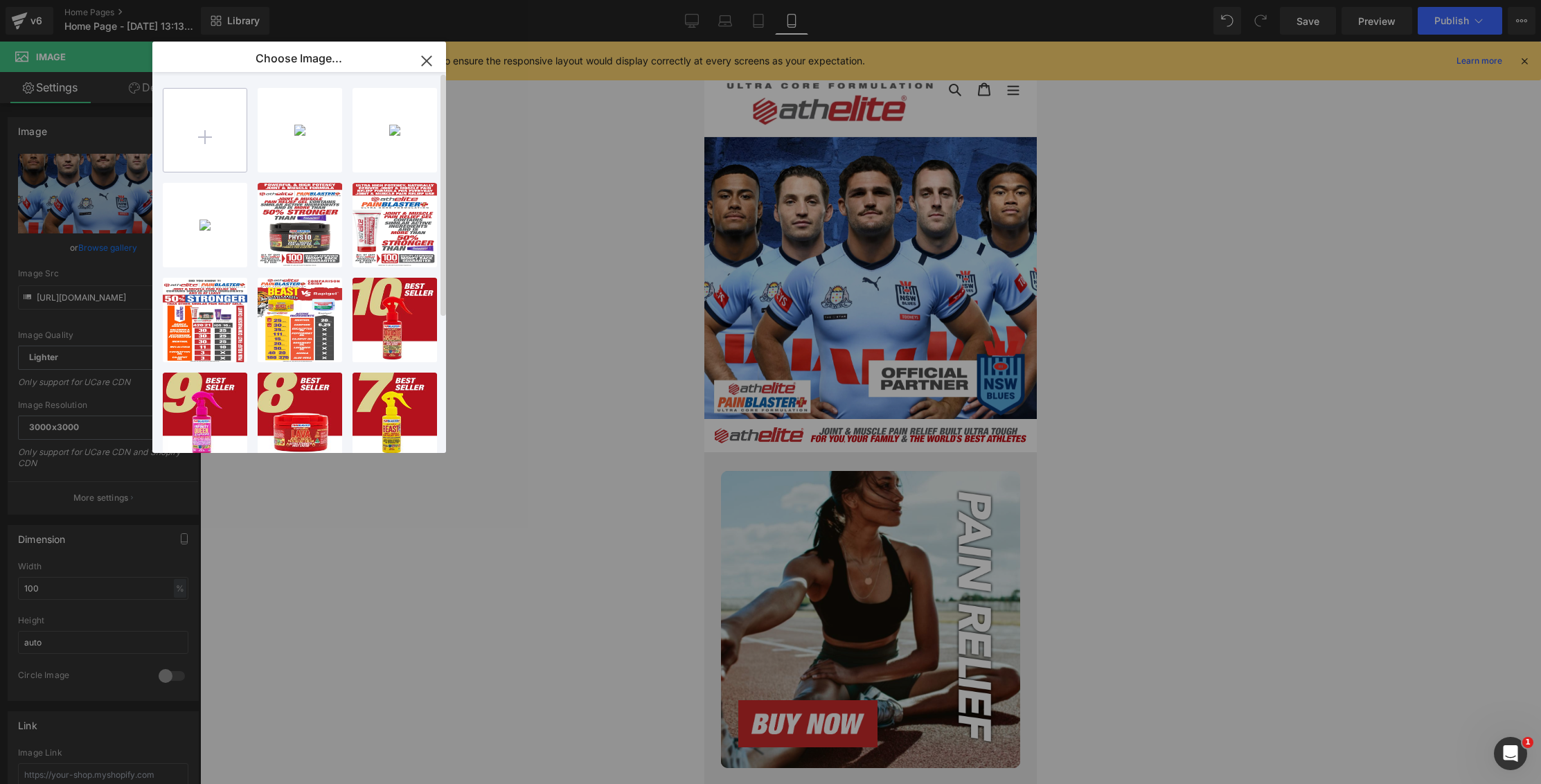
click at [0, 0] on input "file" at bounding box center [0, 0] width 0 height 0
type input "C:\fakepath\nsw-athelite.webp"
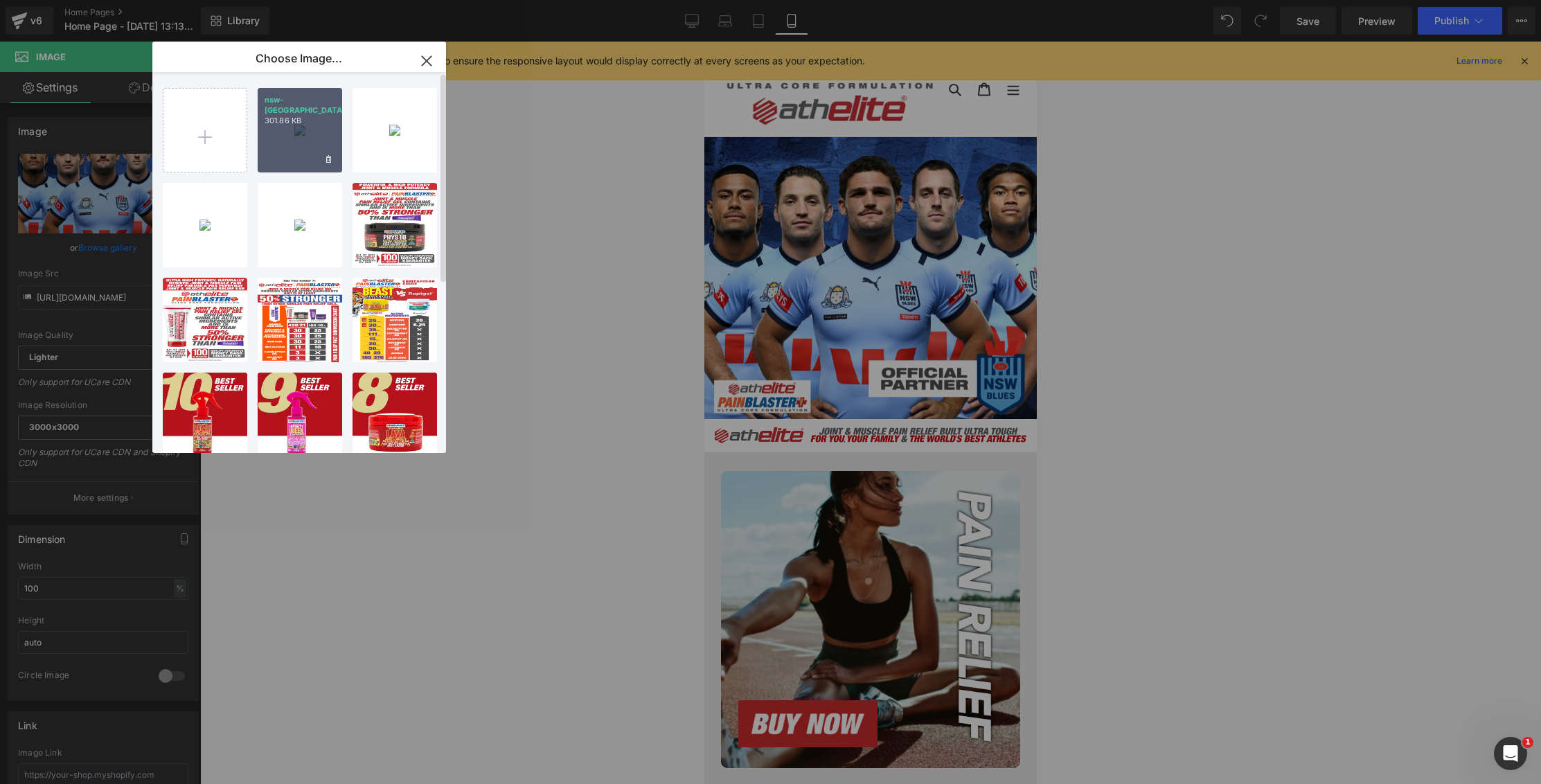
click at [290, 139] on div "nsw-ath...lite.webp 301.86 KB" at bounding box center [300, 130] width 85 height 85
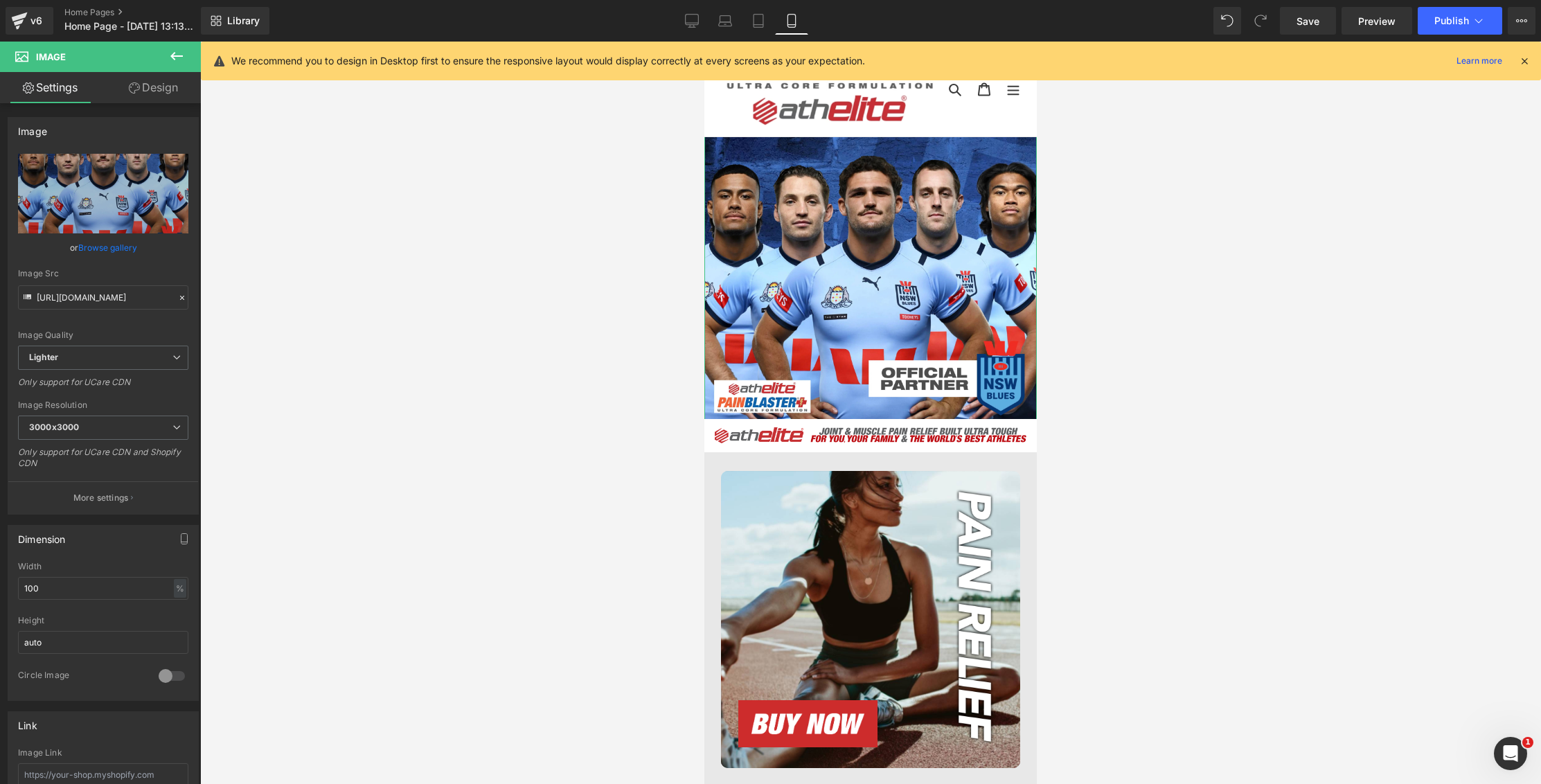
drag, startPoint x: 97, startPoint y: 246, endPoint x: 149, endPoint y: 226, distance: 55.7
click at [97, 245] on link "Browse gallery" at bounding box center [107, 248] width 59 height 24
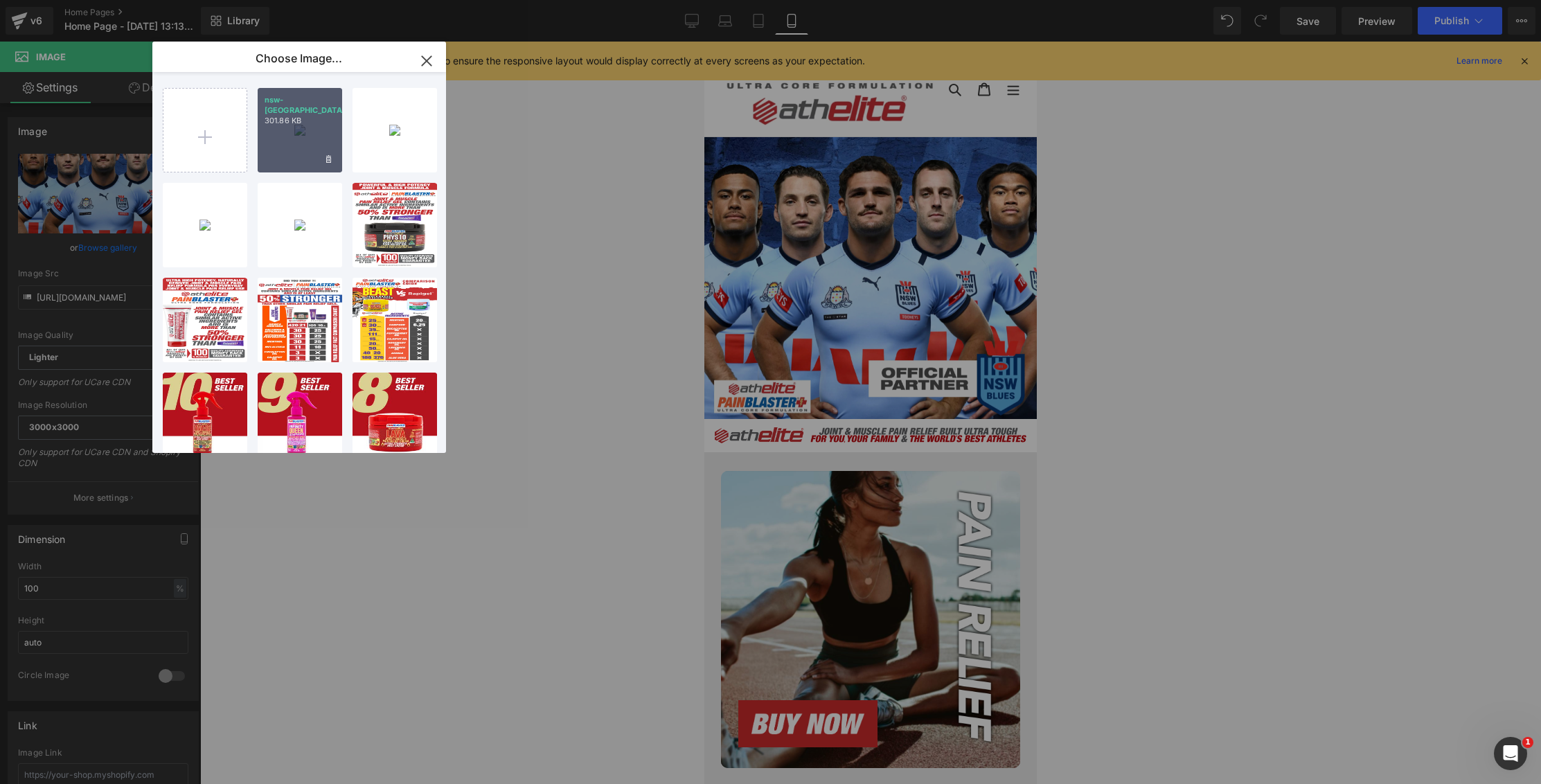
click at [307, 137] on div "nsw-ath...lite.webp 301.86 KB" at bounding box center [300, 130] width 85 height 85
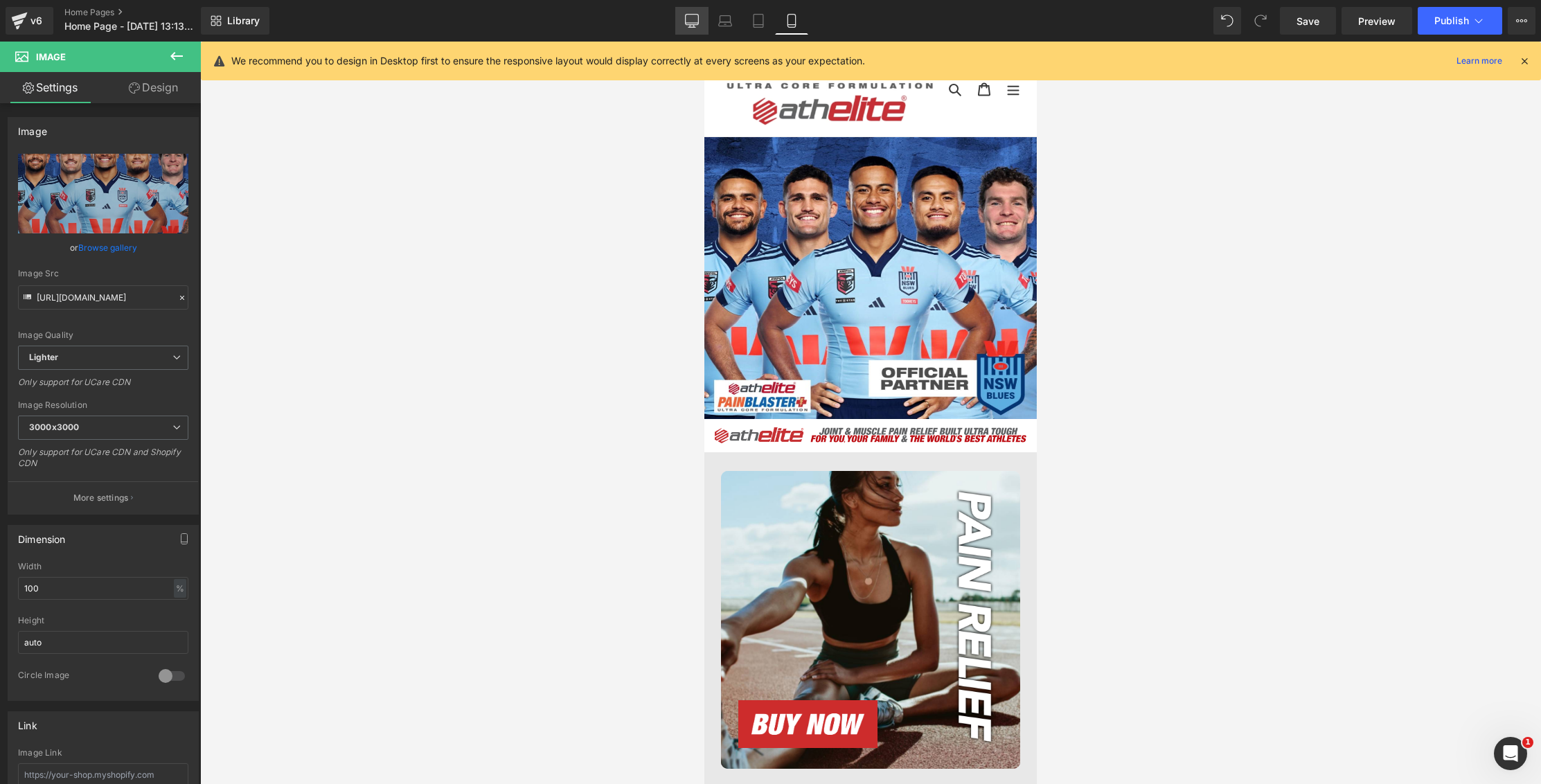
click at [697, 21] on icon at bounding box center [692, 20] width 14 height 14
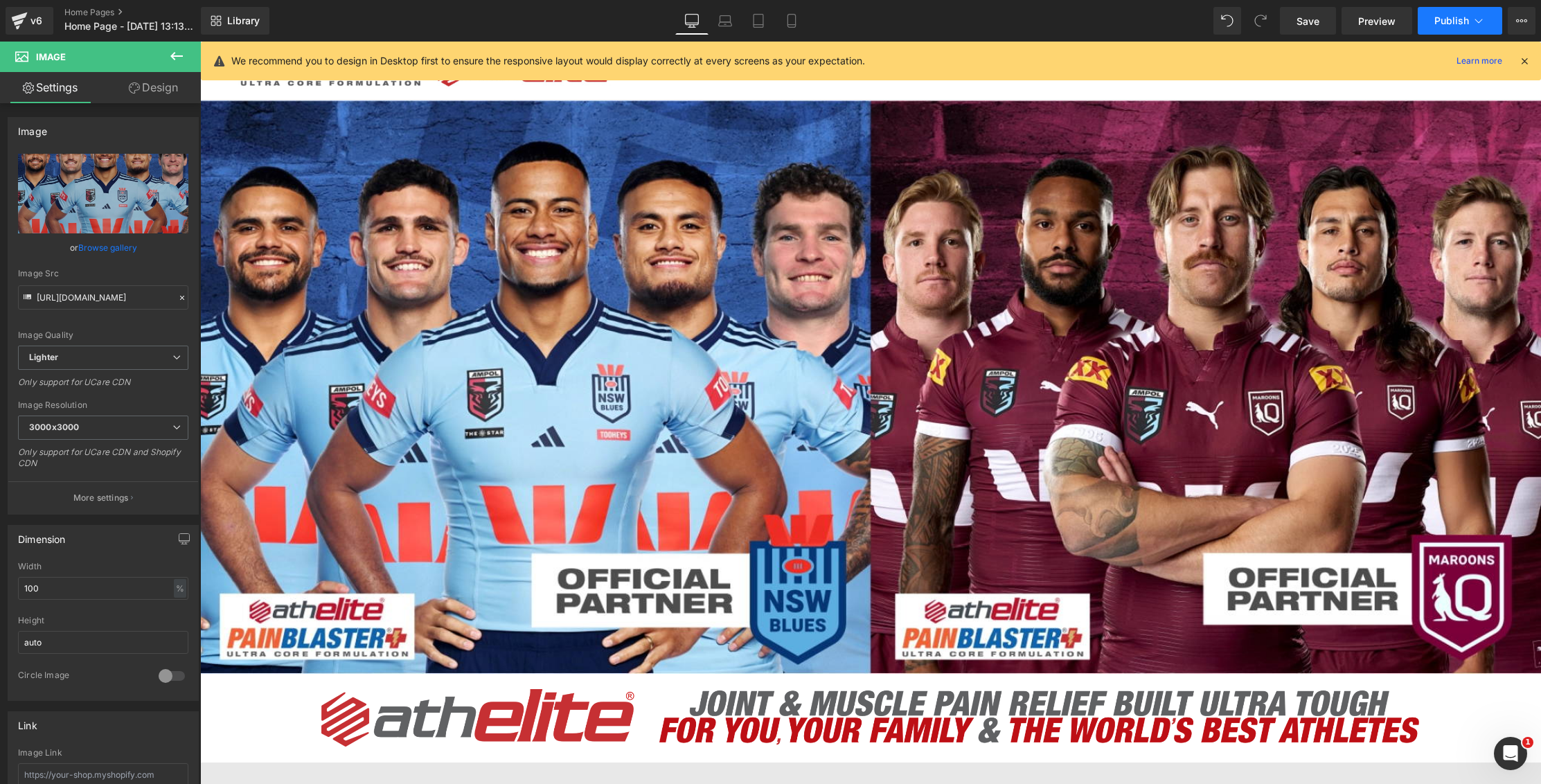
click at [1465, 28] on button "Publish" at bounding box center [1460, 21] width 85 height 28
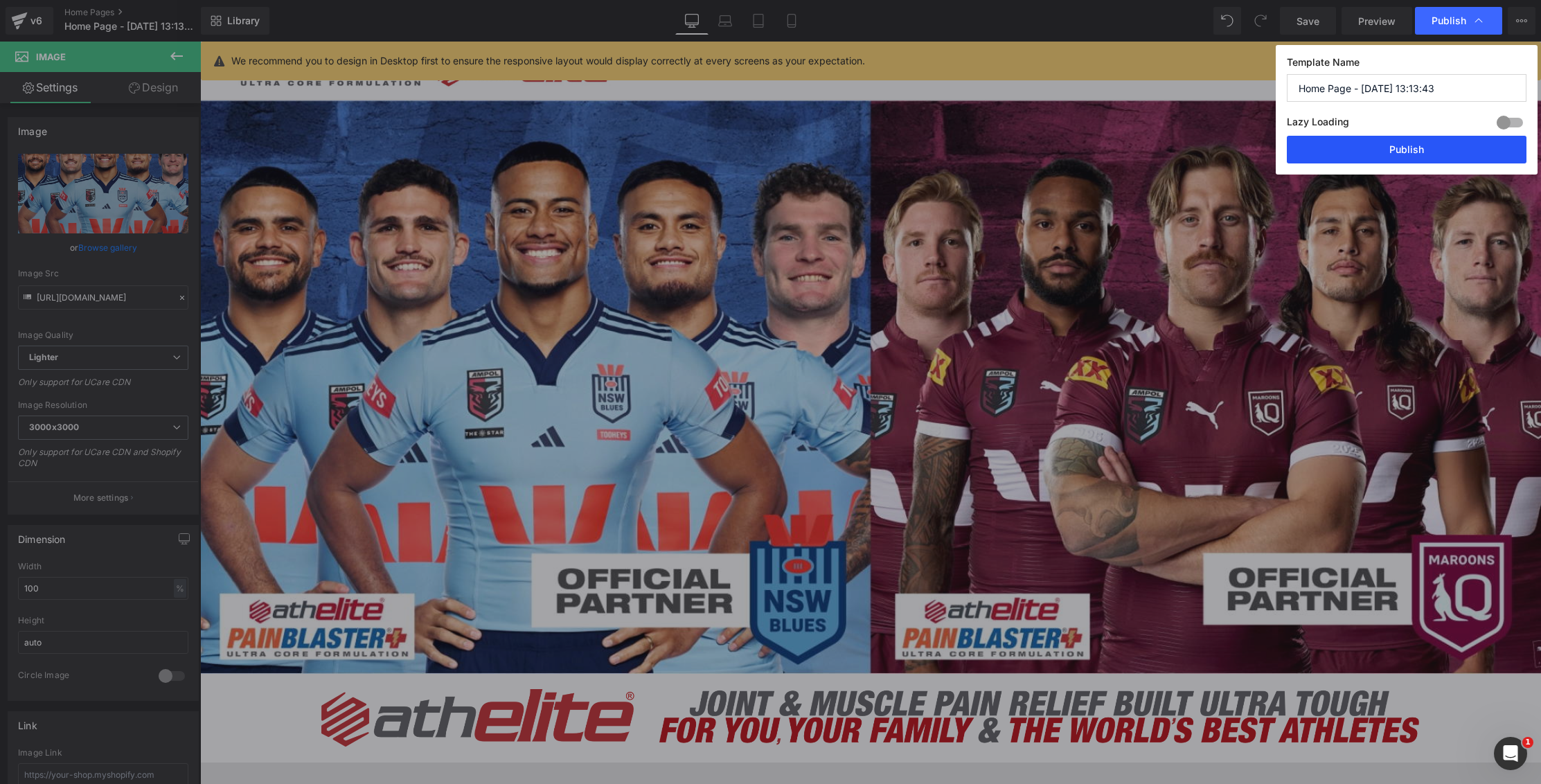
click at [1394, 159] on button "Publish" at bounding box center [1407, 149] width 240 height 28
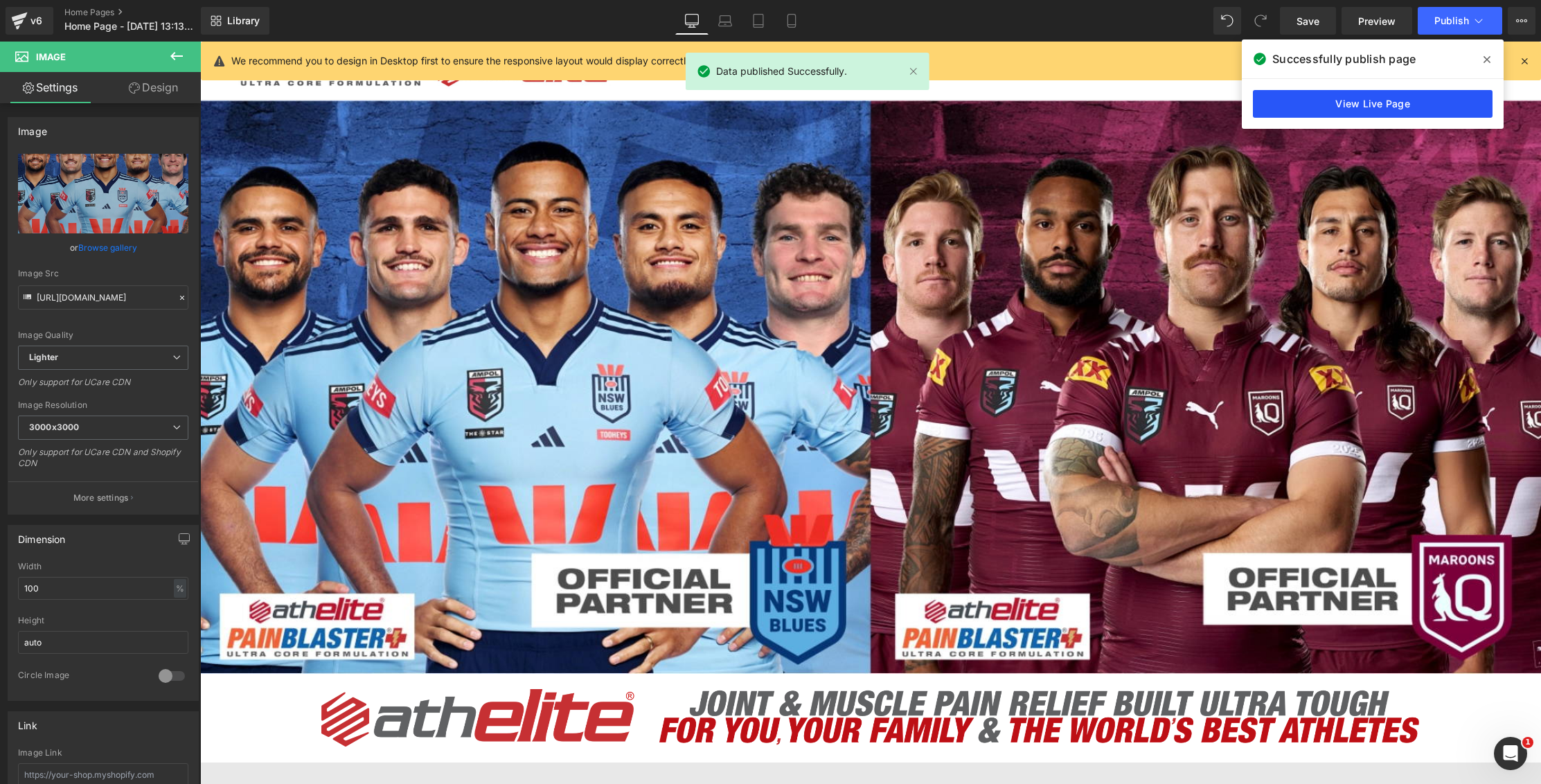
click at [1362, 102] on link "View Live Page" at bounding box center [1372, 104] width 240 height 28
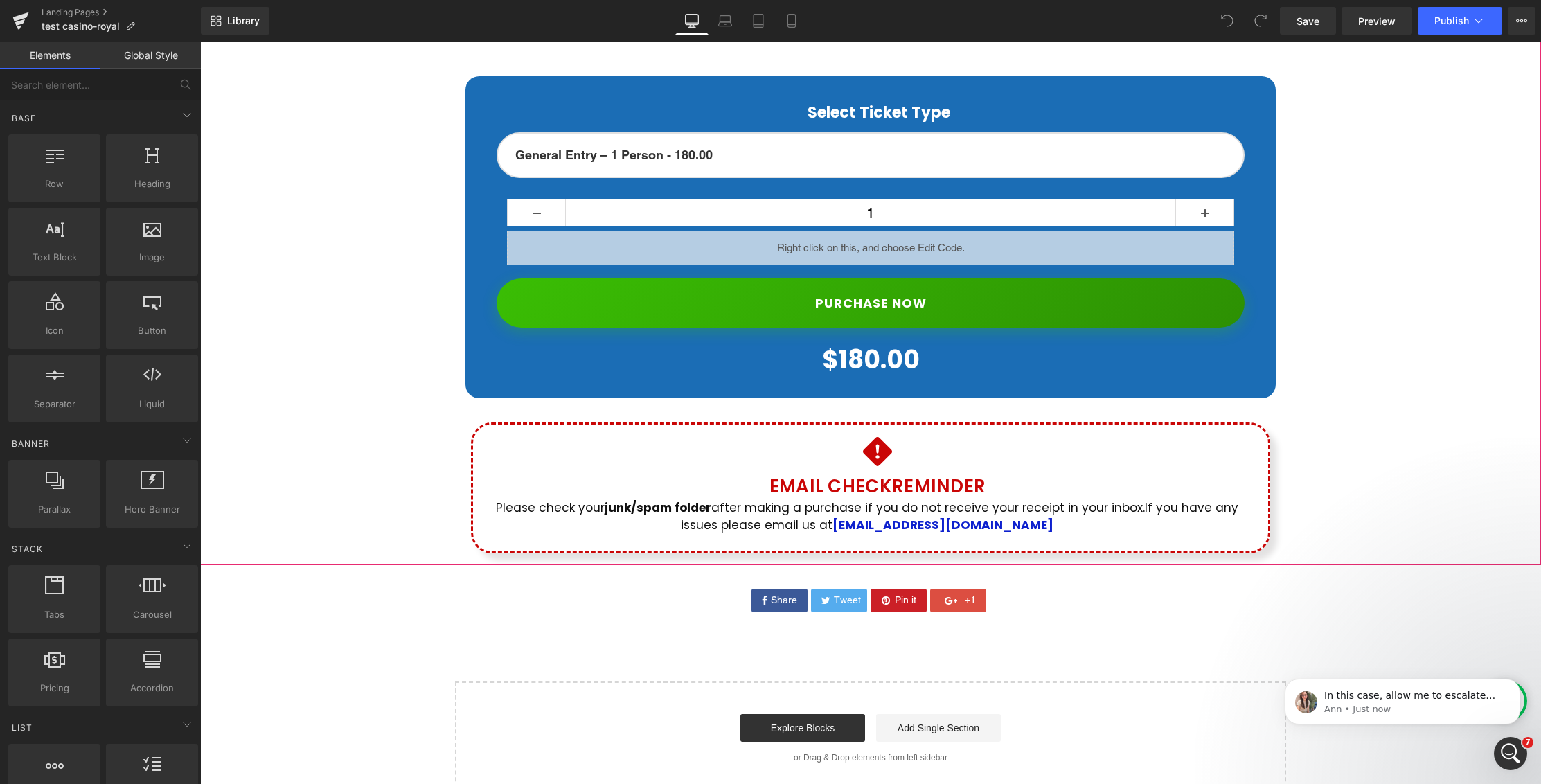
scroll to position [3713, 0]
